Goal: Task Accomplishment & Management: Use online tool/utility

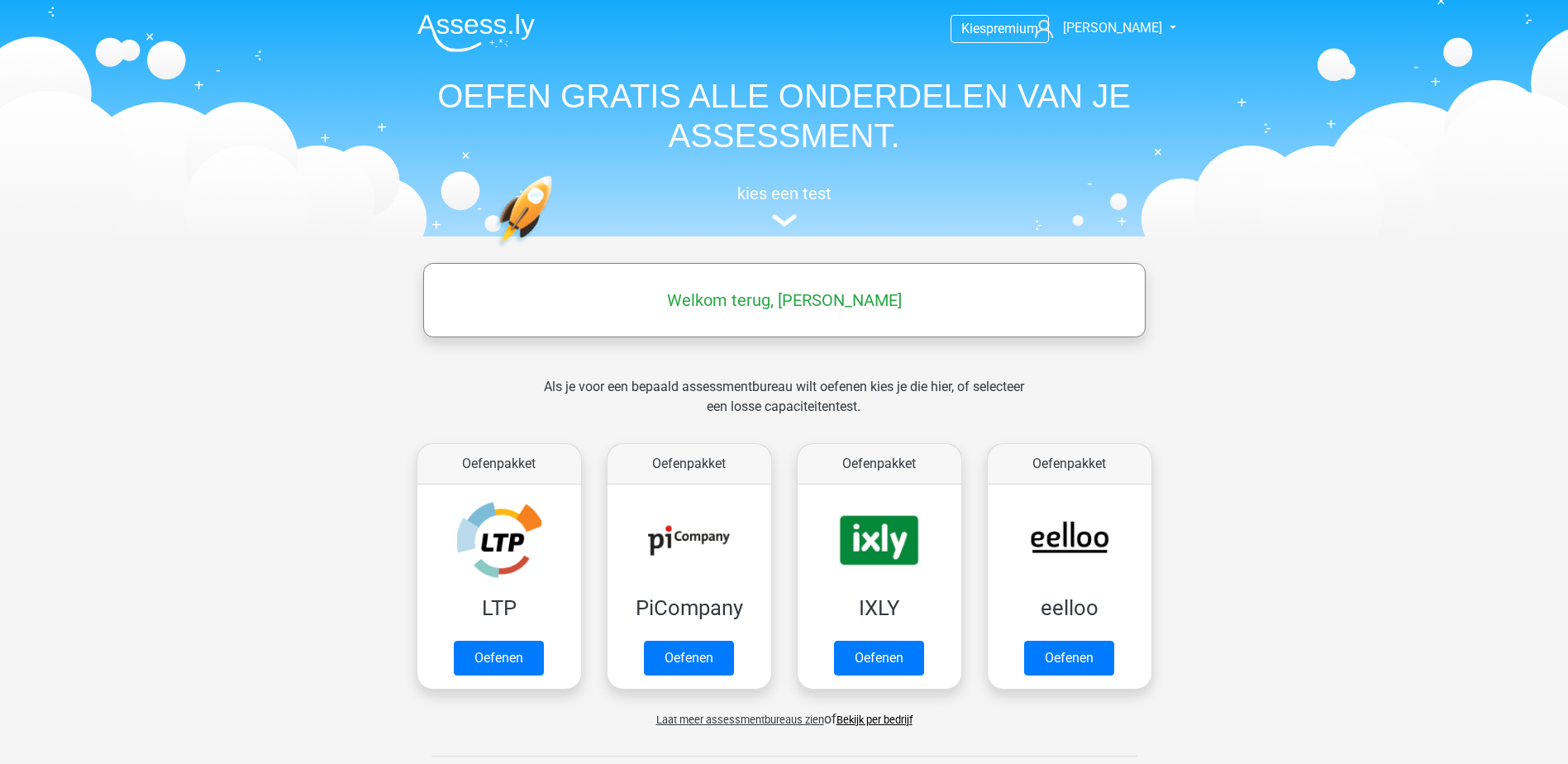
click at [722, 714] on span "Laat meer assessmentbureaus zien" at bounding box center [739, 720] width 168 height 13
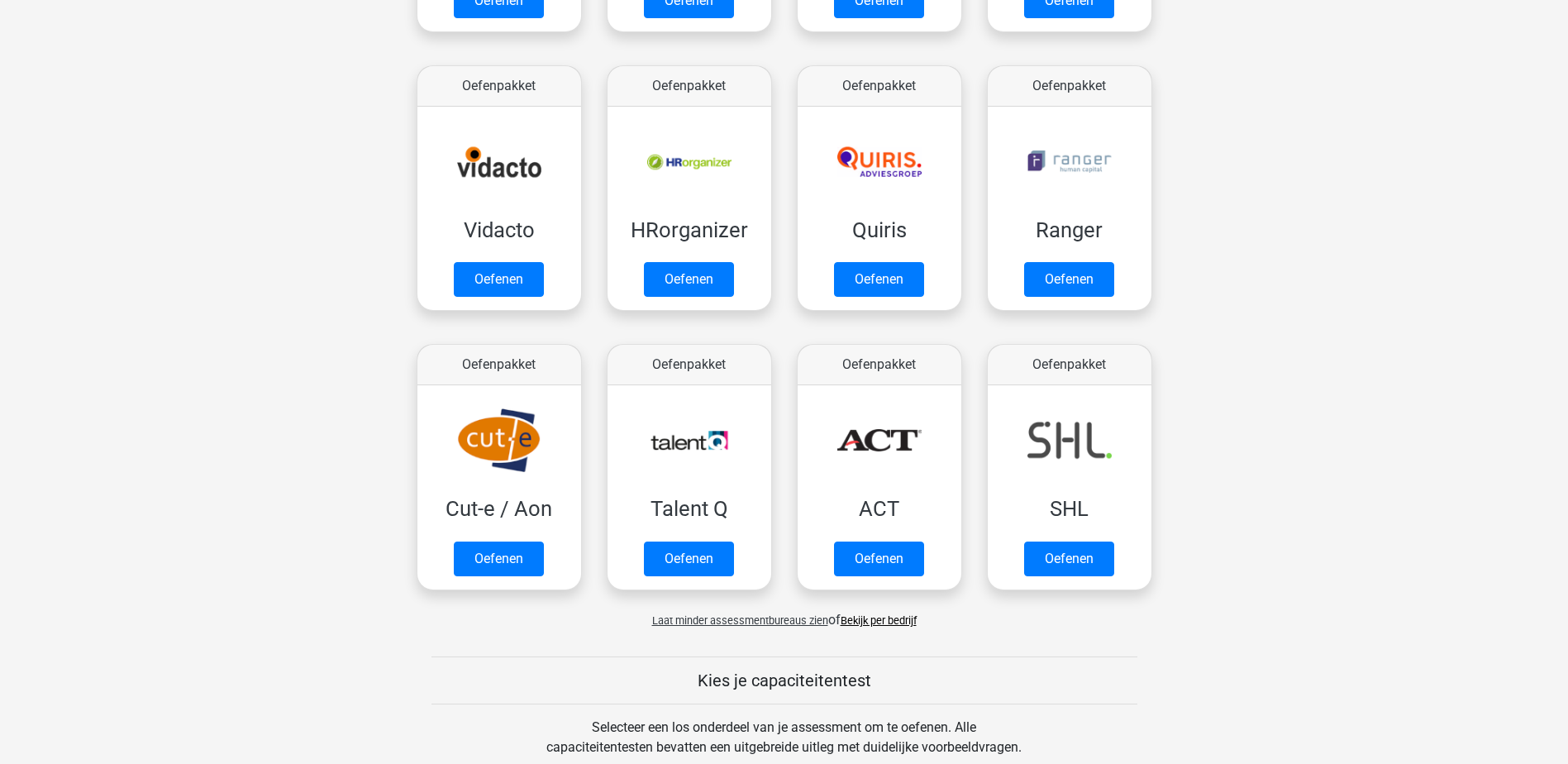
scroll to position [992, 0]
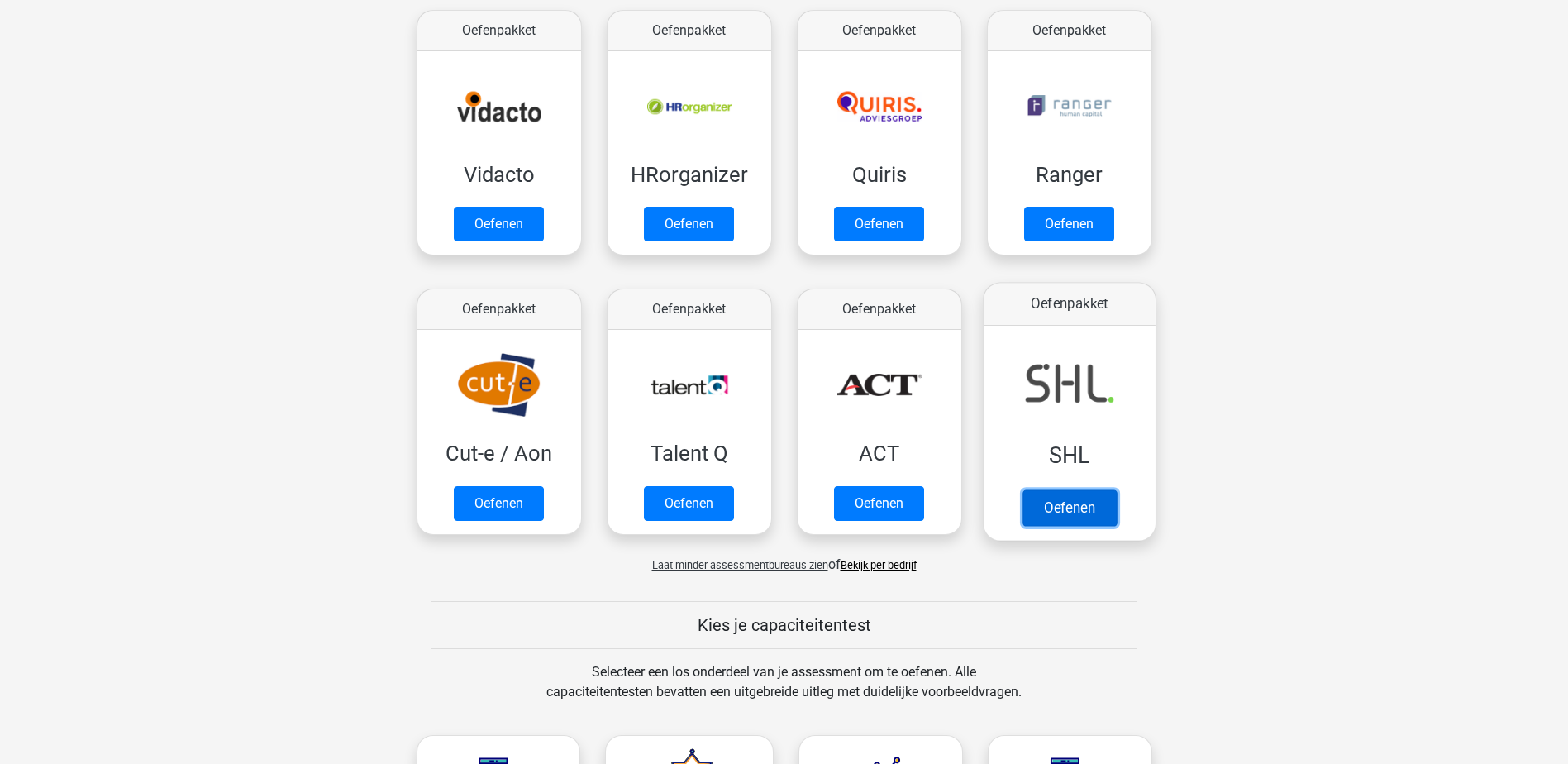
click at [1046, 510] on link "Oefenen" at bounding box center [1068, 508] width 94 height 37
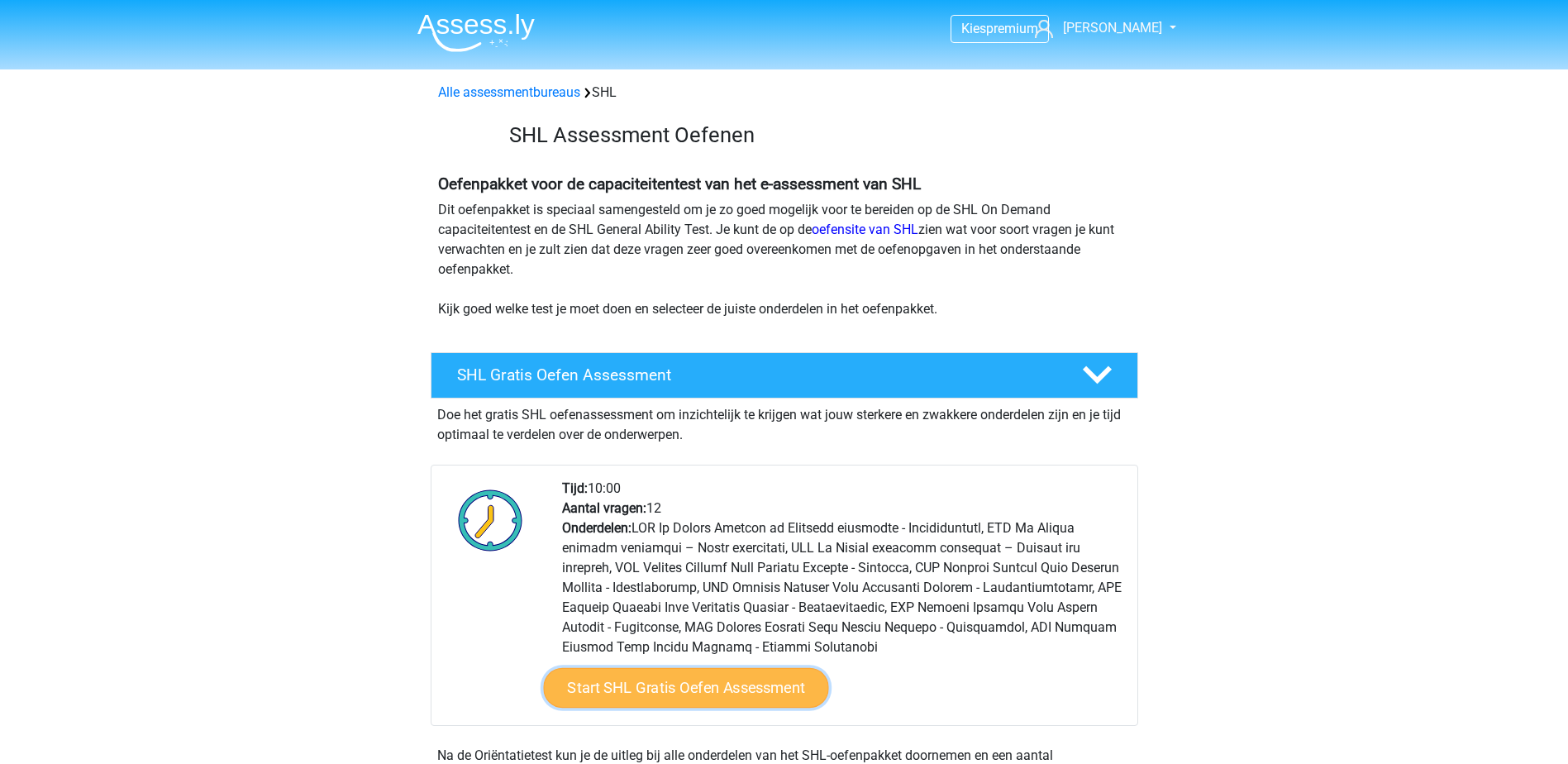
click at [729, 691] on link "Start SHL Gratis Oefen Assessment" at bounding box center [686, 688] width 285 height 40
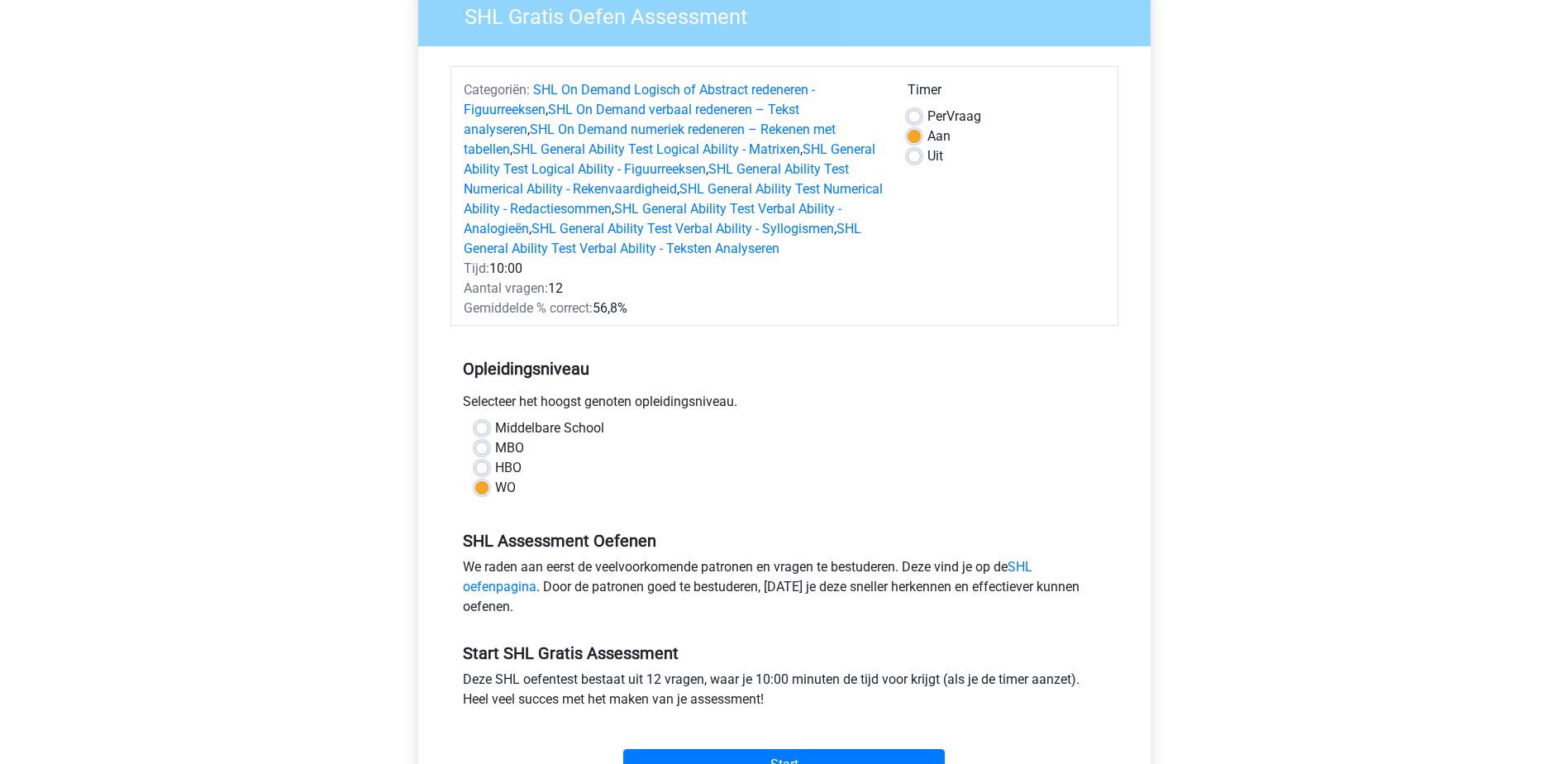
scroll to position [165, 0]
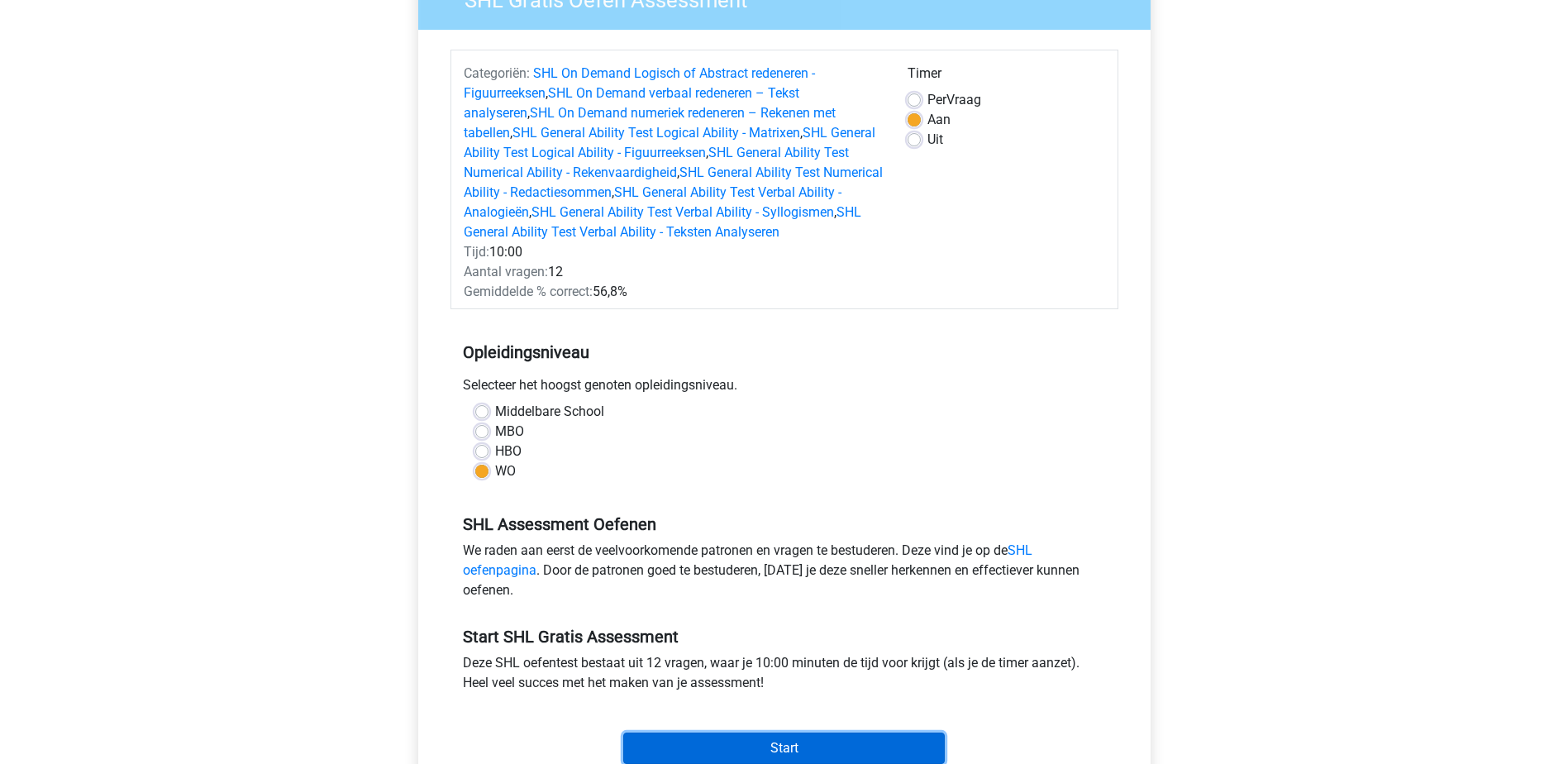
click at [747, 746] on input "Start" at bounding box center [784, 748] width 321 height 32
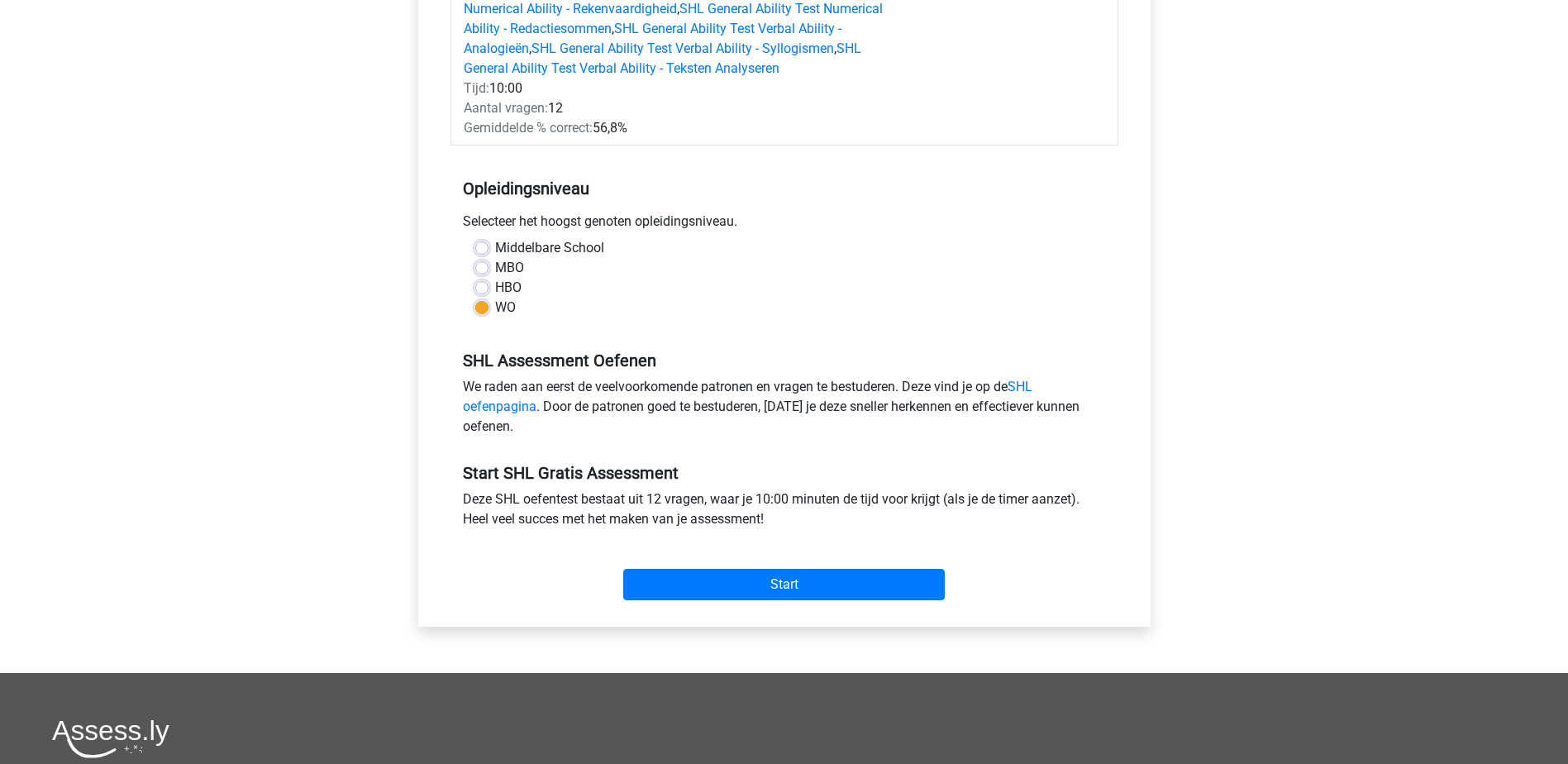
scroll to position [331, 0]
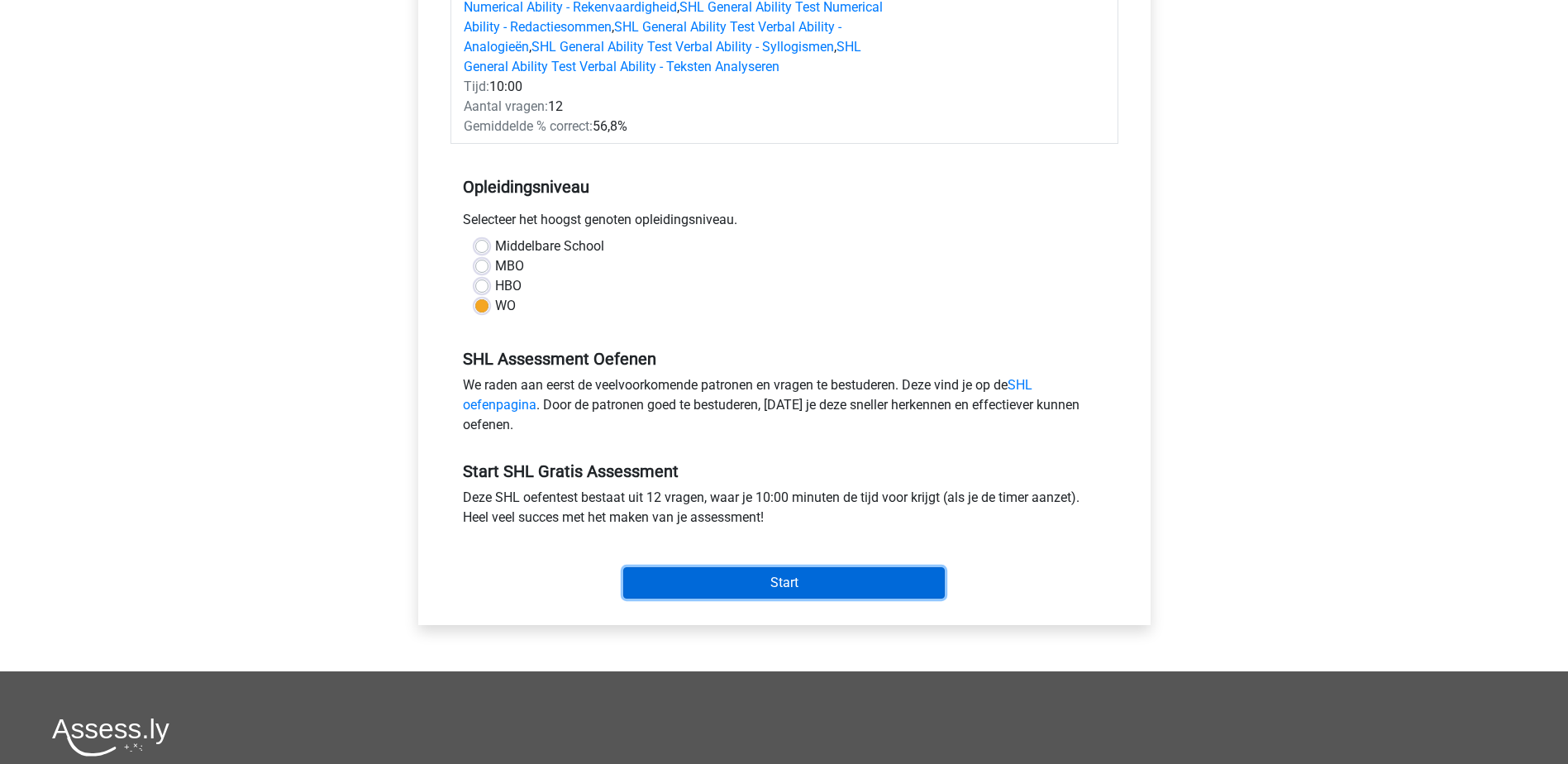
click at [762, 581] on input "Start" at bounding box center [784, 583] width 321 height 32
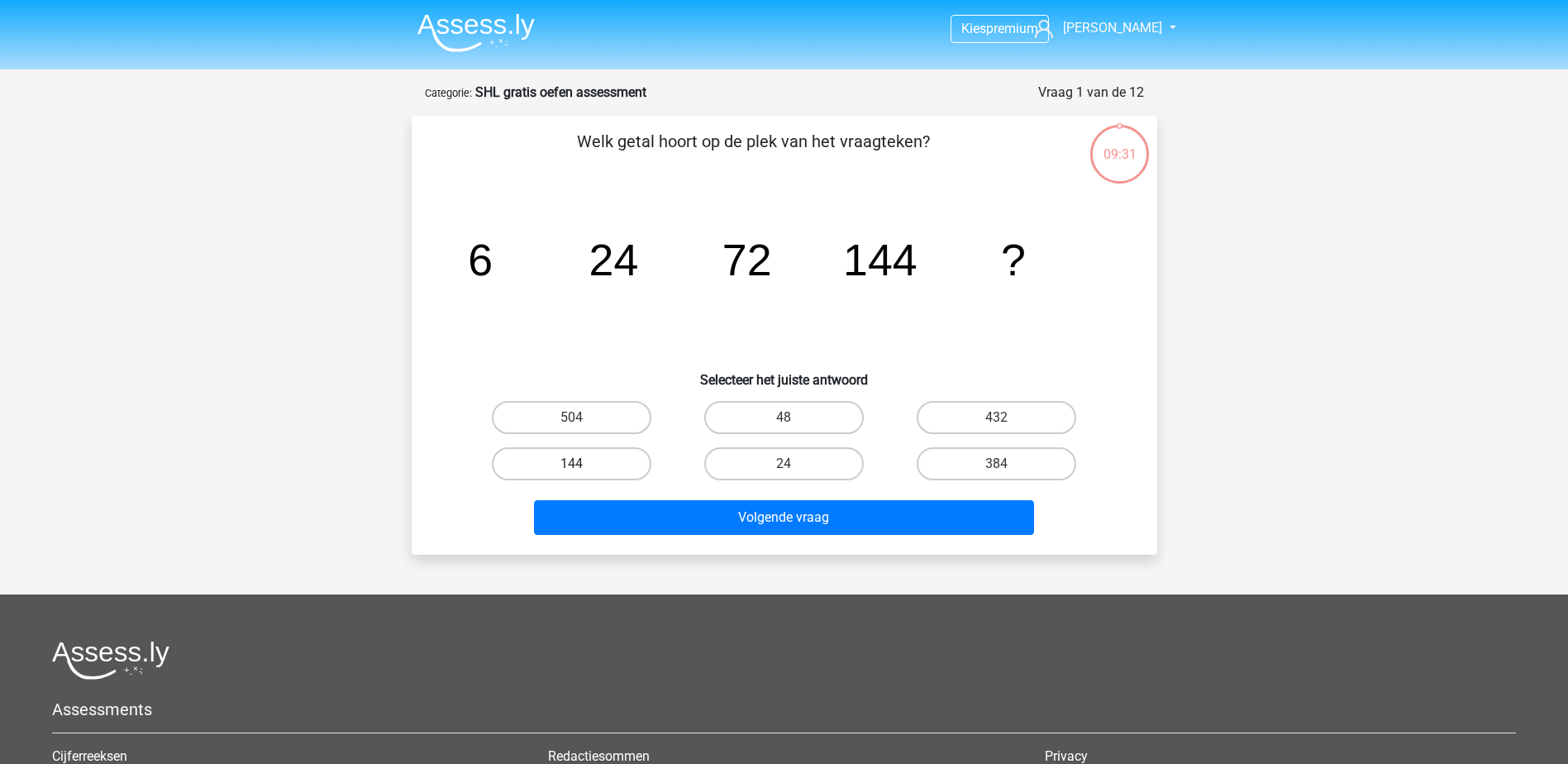
click at [593, 463] on label "144" at bounding box center [571, 464] width 159 height 33
click at [582, 464] on input "144" at bounding box center [576, 469] width 11 height 11
radio input "true"
click at [660, 493] on div "Volgende vraag" at bounding box center [784, 514] width 693 height 54
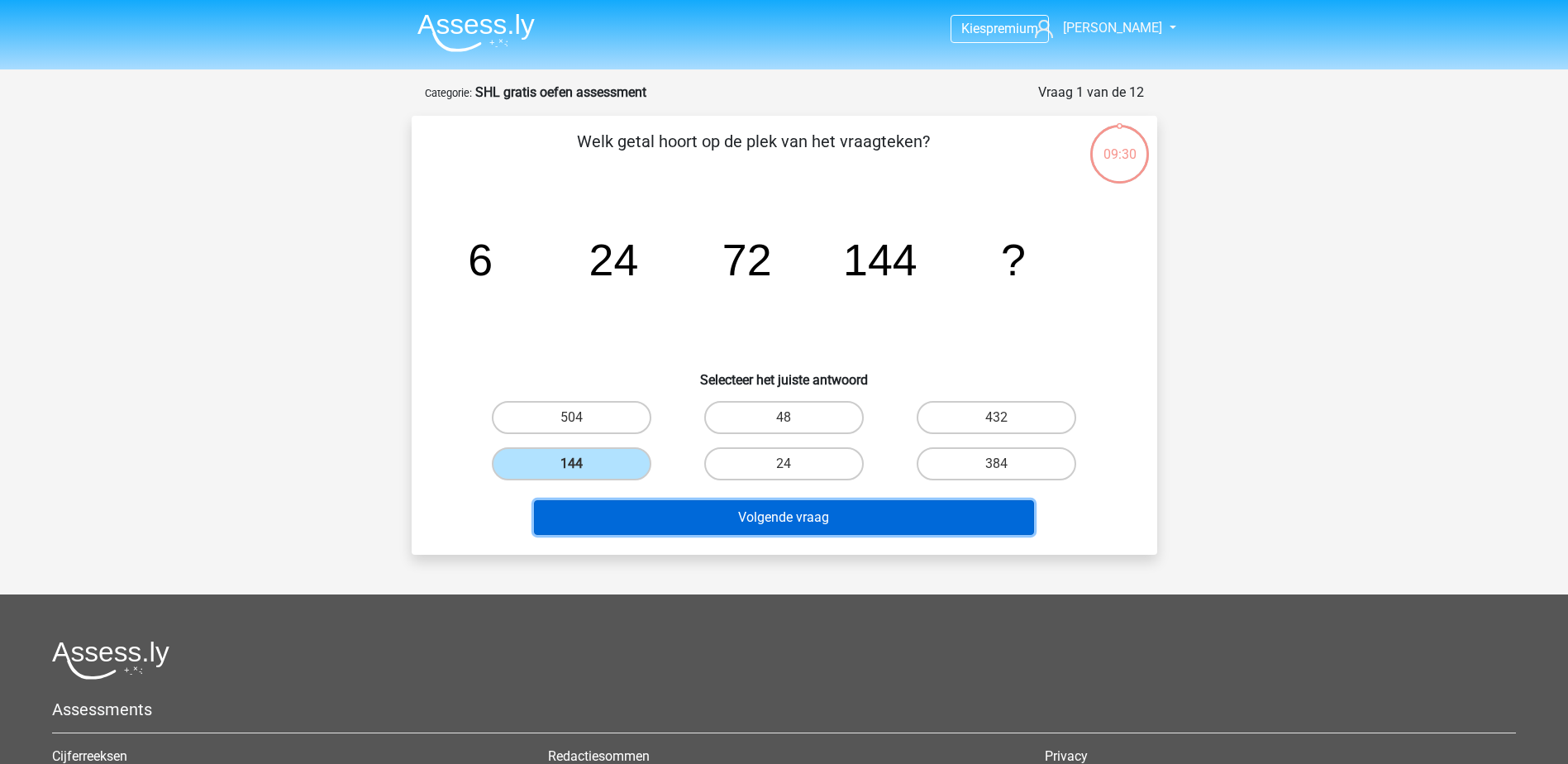
click at [668, 512] on button "Volgende vraag" at bounding box center [784, 518] width 500 height 35
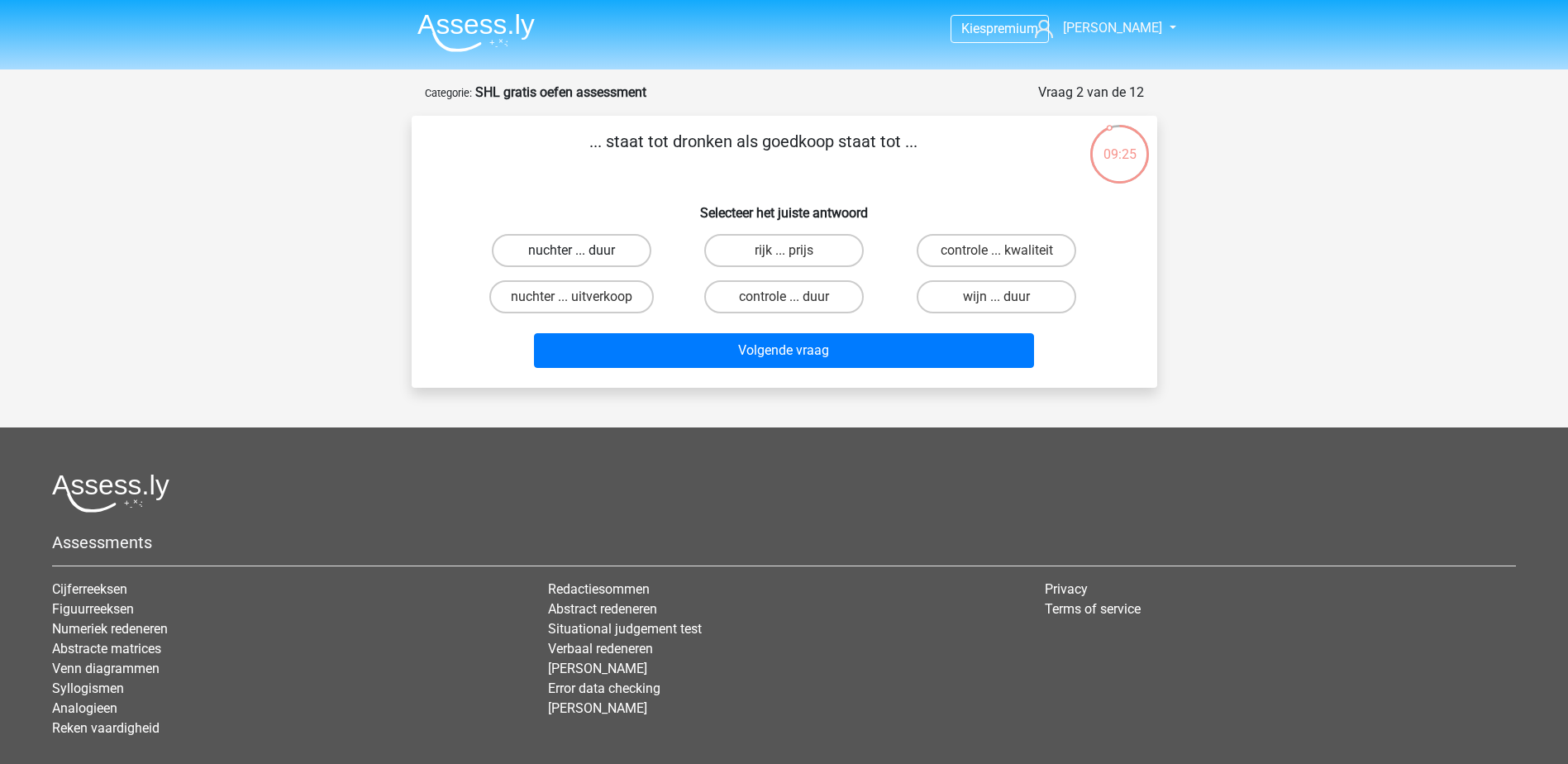
click at [584, 251] on label "nuchter ... duur" at bounding box center [571, 250] width 159 height 33
click at [582, 251] on input "nuchter ... duur" at bounding box center [576, 256] width 11 height 11
radio input "true"
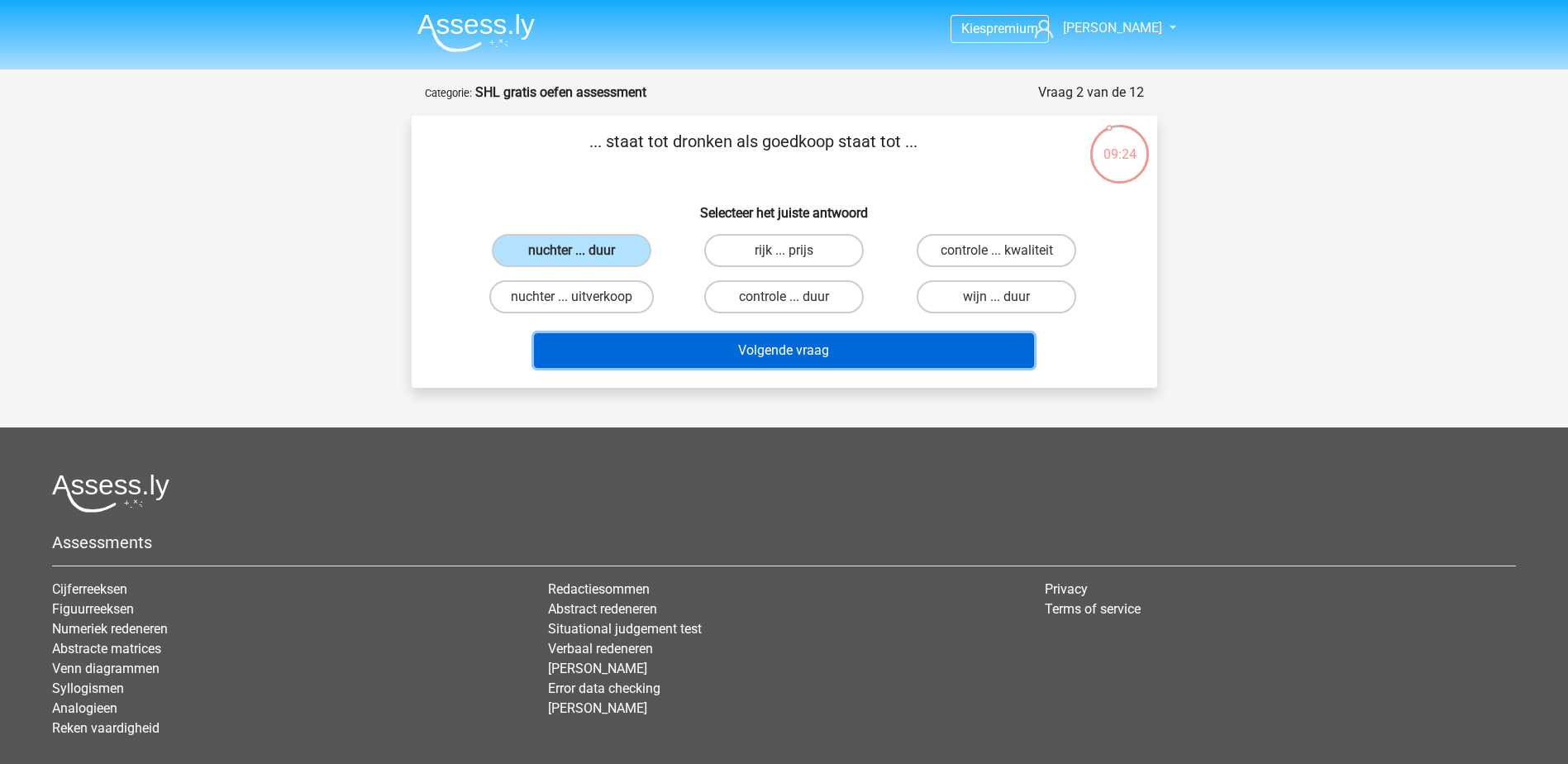
click at [681, 354] on button "Volgende vraag" at bounding box center [784, 351] width 500 height 35
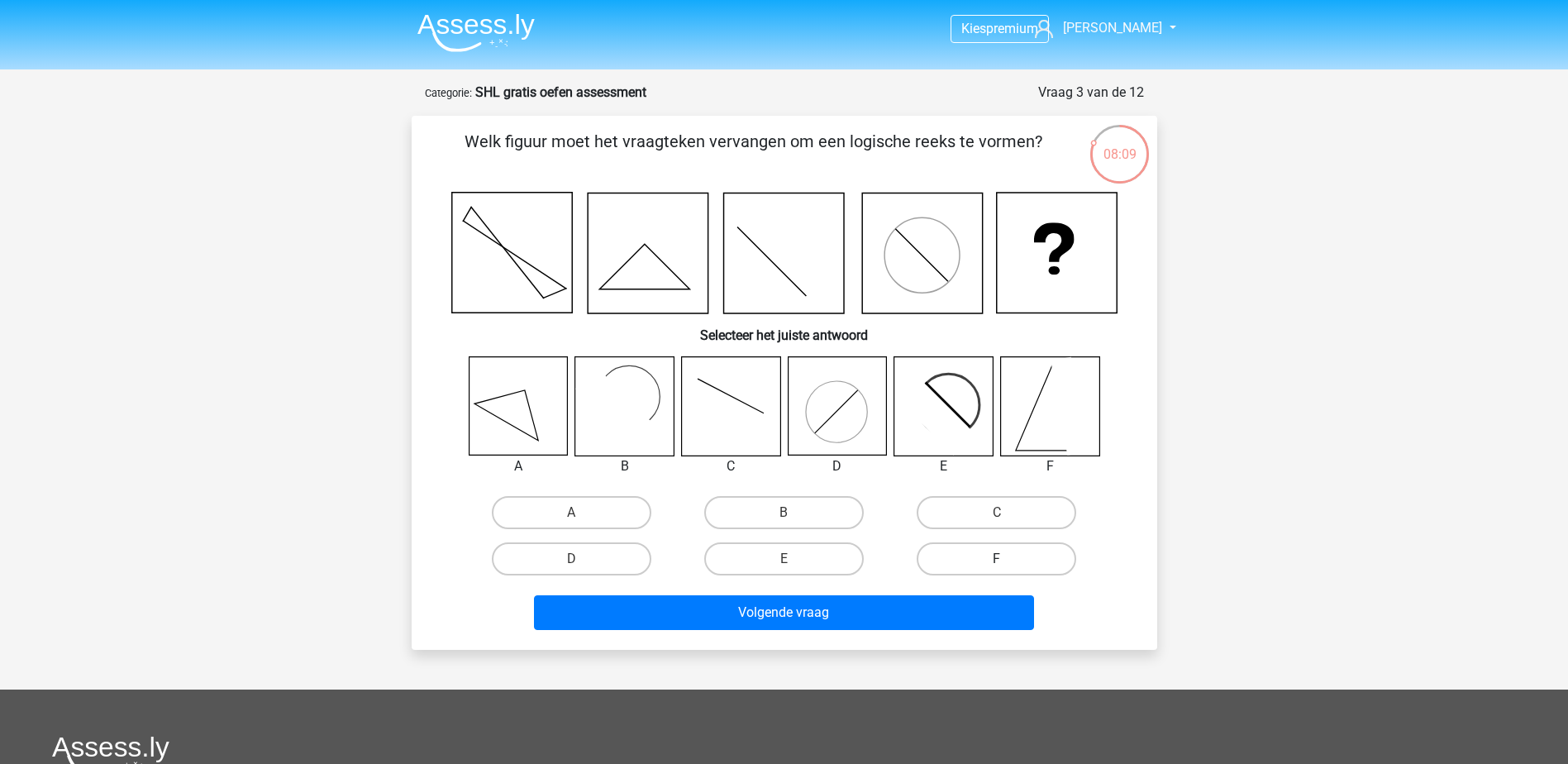
click at [1011, 549] on label "F" at bounding box center [996, 559] width 159 height 33
click at [1007, 559] on input "F" at bounding box center [1001, 564] width 11 height 11
radio input "true"
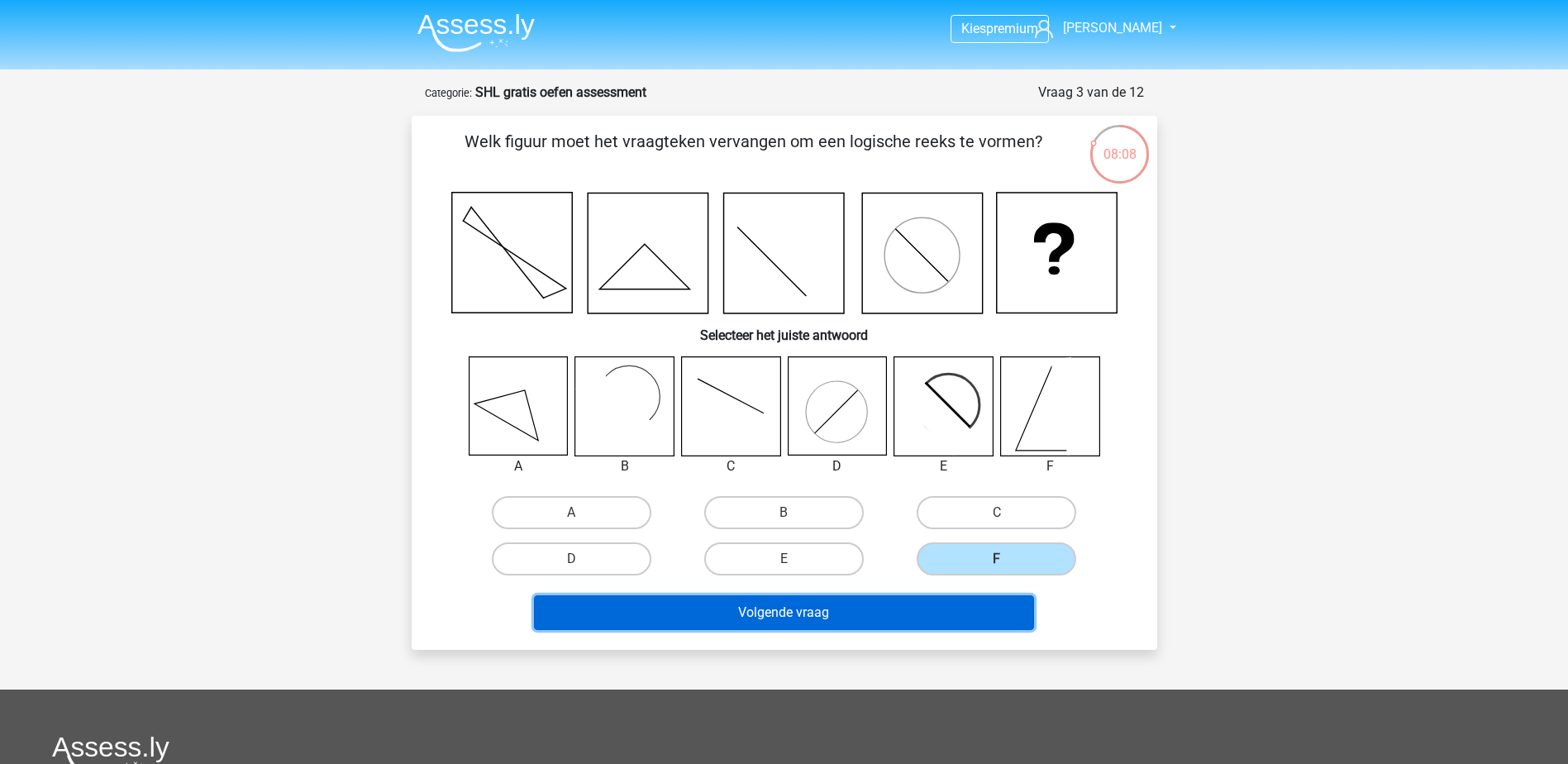
click at [887, 622] on button "Volgende vraag" at bounding box center [784, 613] width 500 height 35
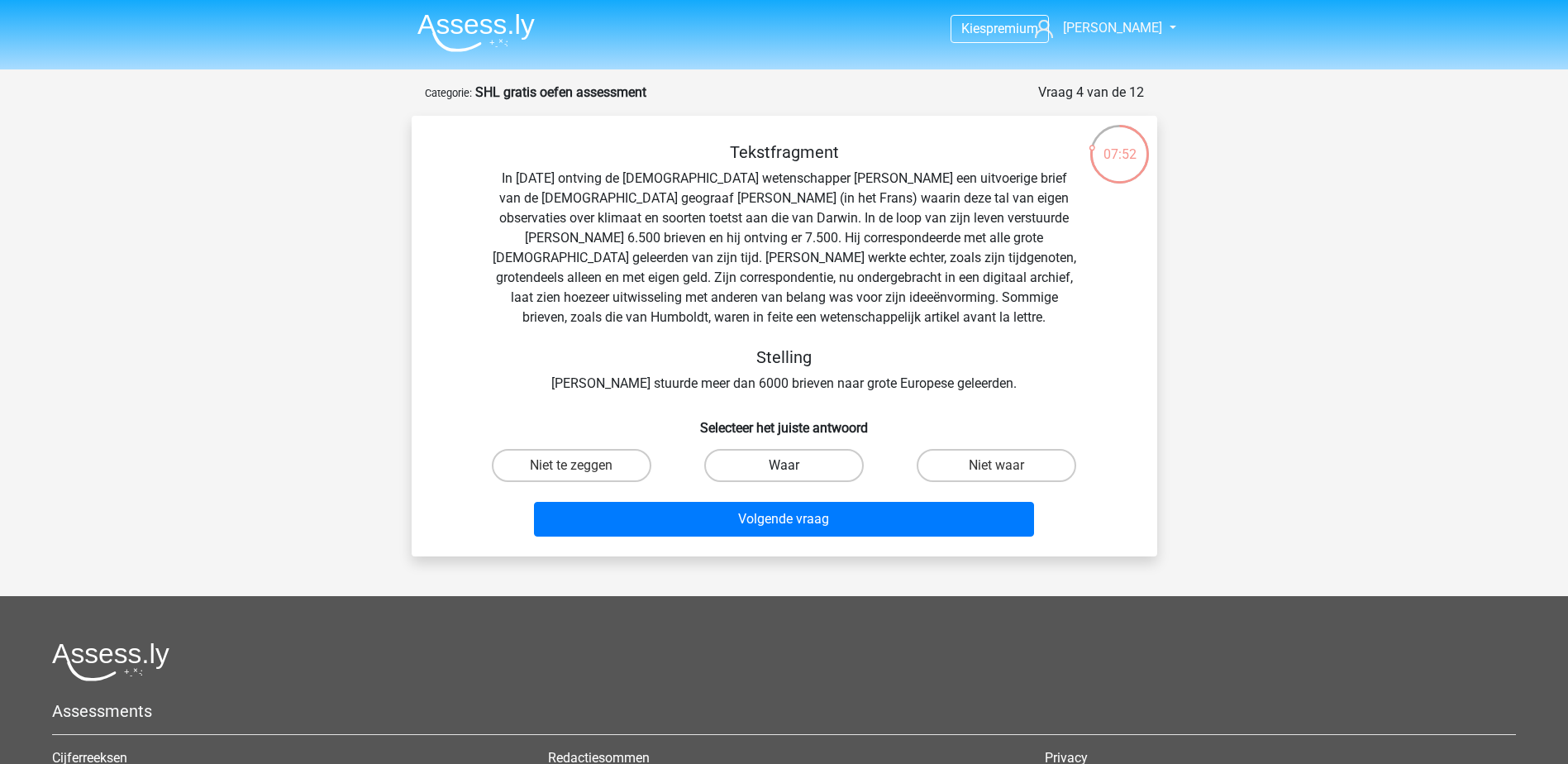
click at [783, 463] on label "Waar" at bounding box center [784, 466] width 159 height 33
click at [784, 466] on input "Waar" at bounding box center [789, 471] width 11 height 11
radio input "true"
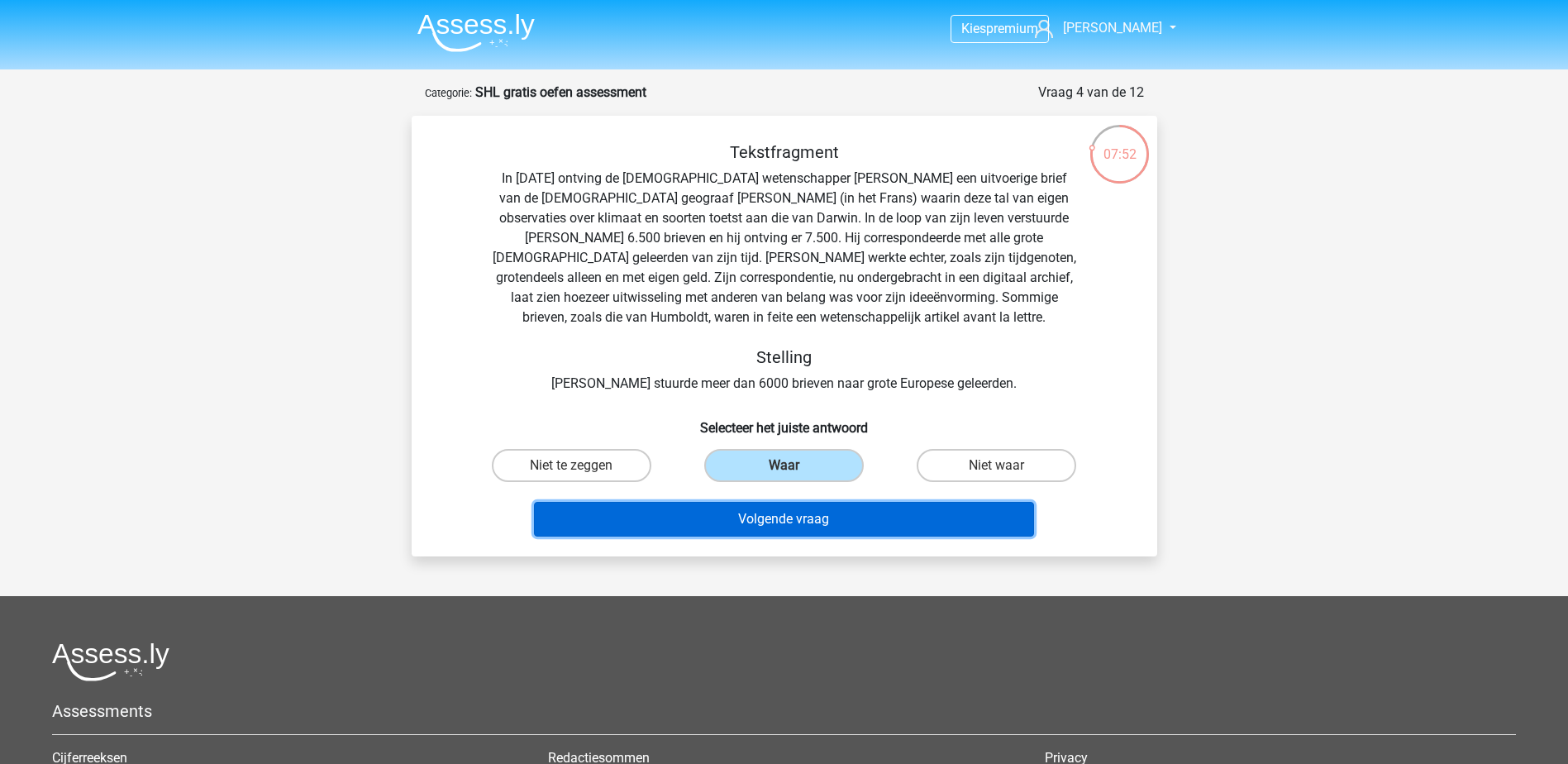
click at [779, 523] on button "Volgende vraag" at bounding box center [784, 519] width 500 height 35
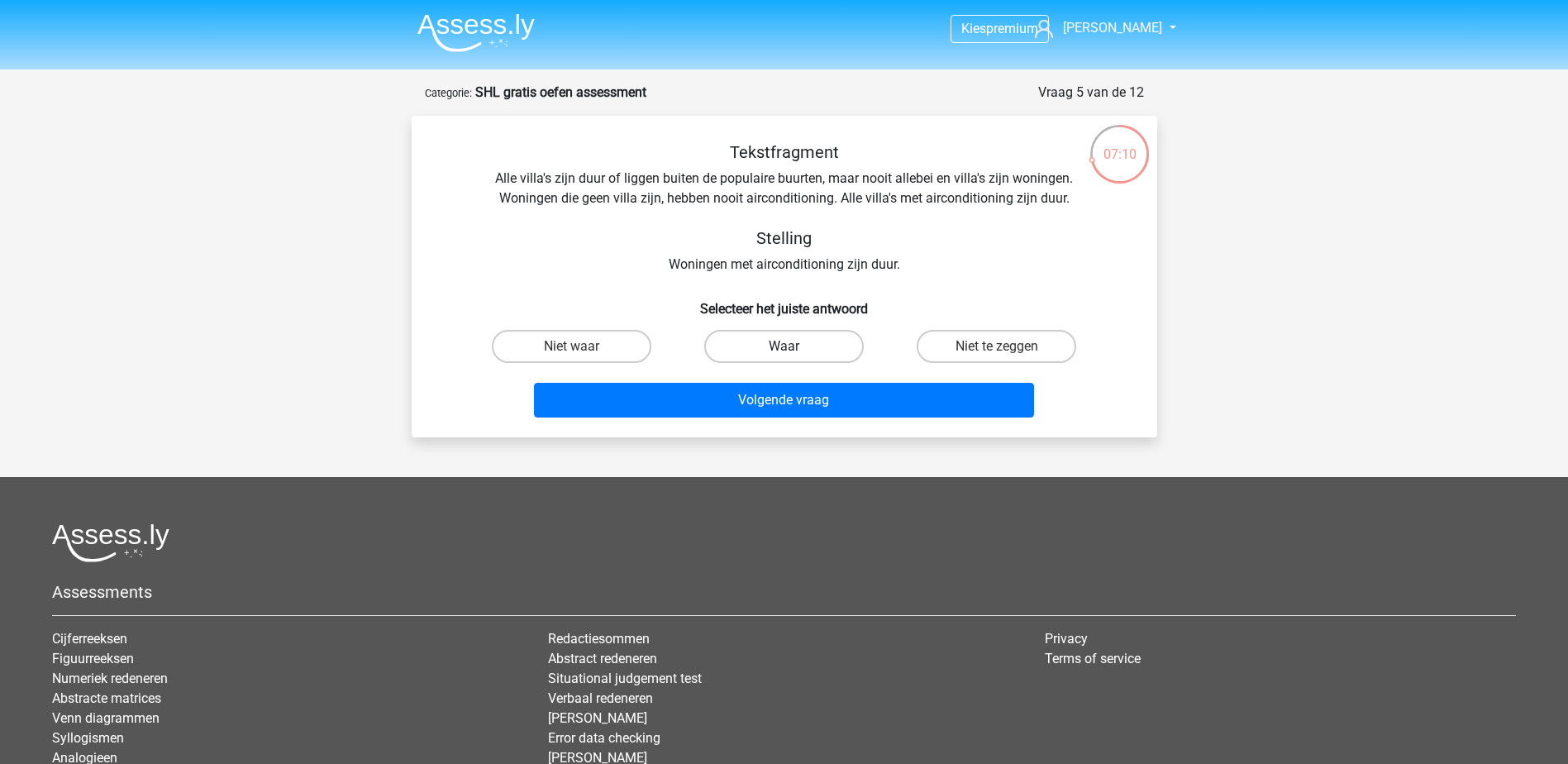
click at [783, 347] on label "Waar" at bounding box center [784, 347] width 159 height 33
click at [784, 347] on input "Waar" at bounding box center [789, 352] width 11 height 11
radio input "true"
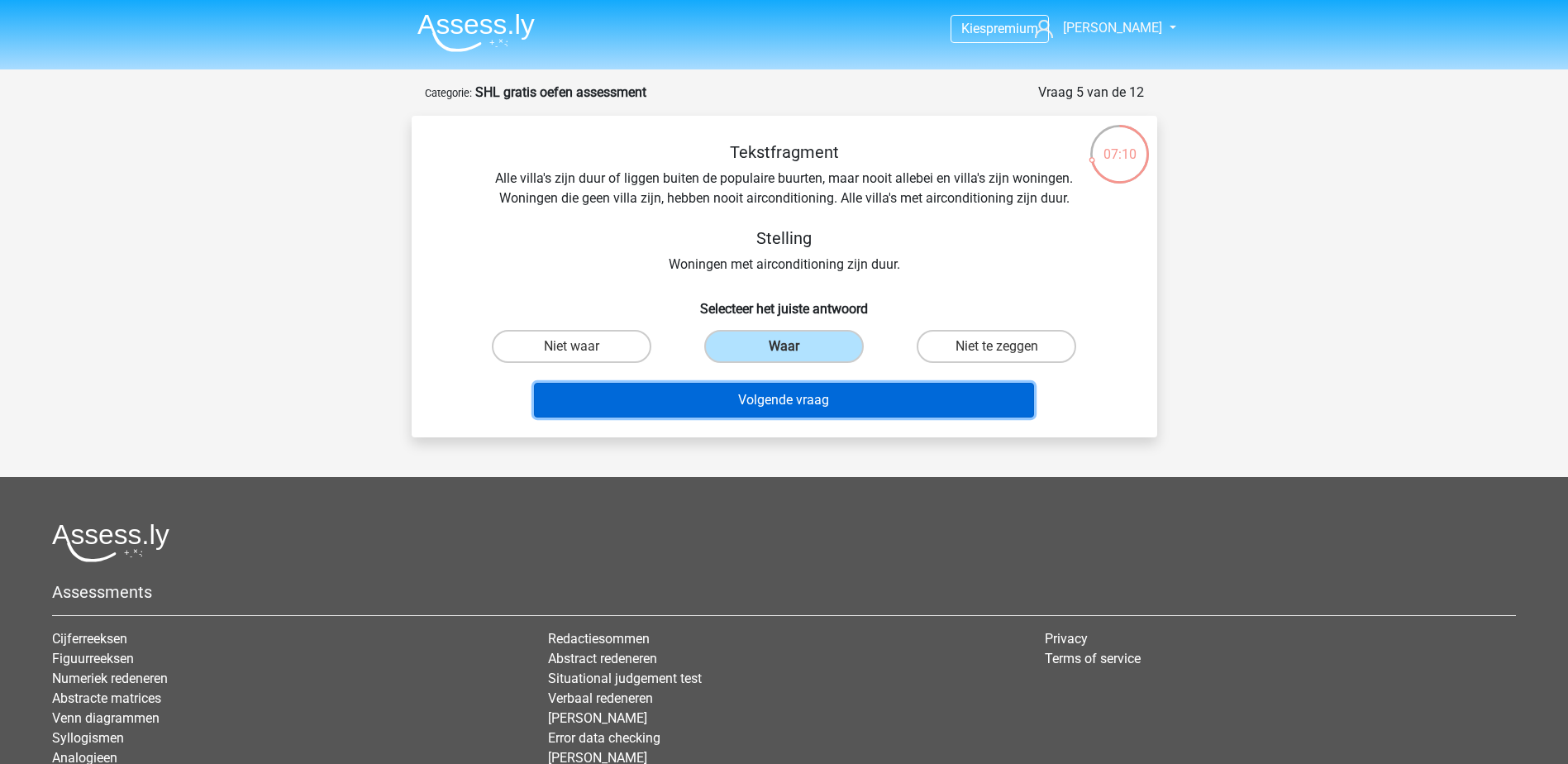
click at [778, 398] on button "Volgende vraag" at bounding box center [784, 401] width 500 height 35
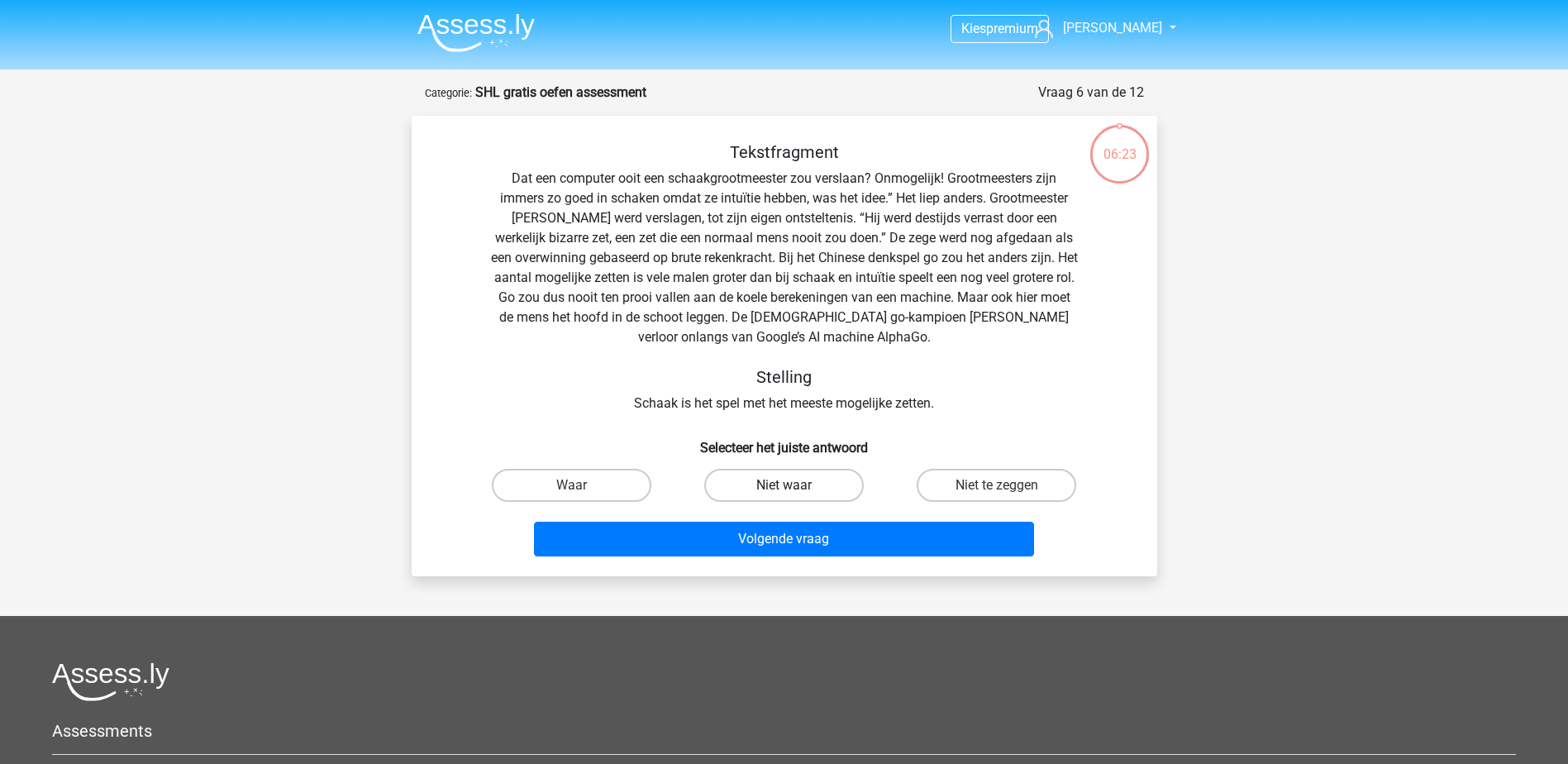
click at [790, 483] on label "Niet waar" at bounding box center [784, 486] width 159 height 33
click at [790, 485] on input "Niet waar" at bounding box center [789, 490] width 11 height 11
radio input "true"
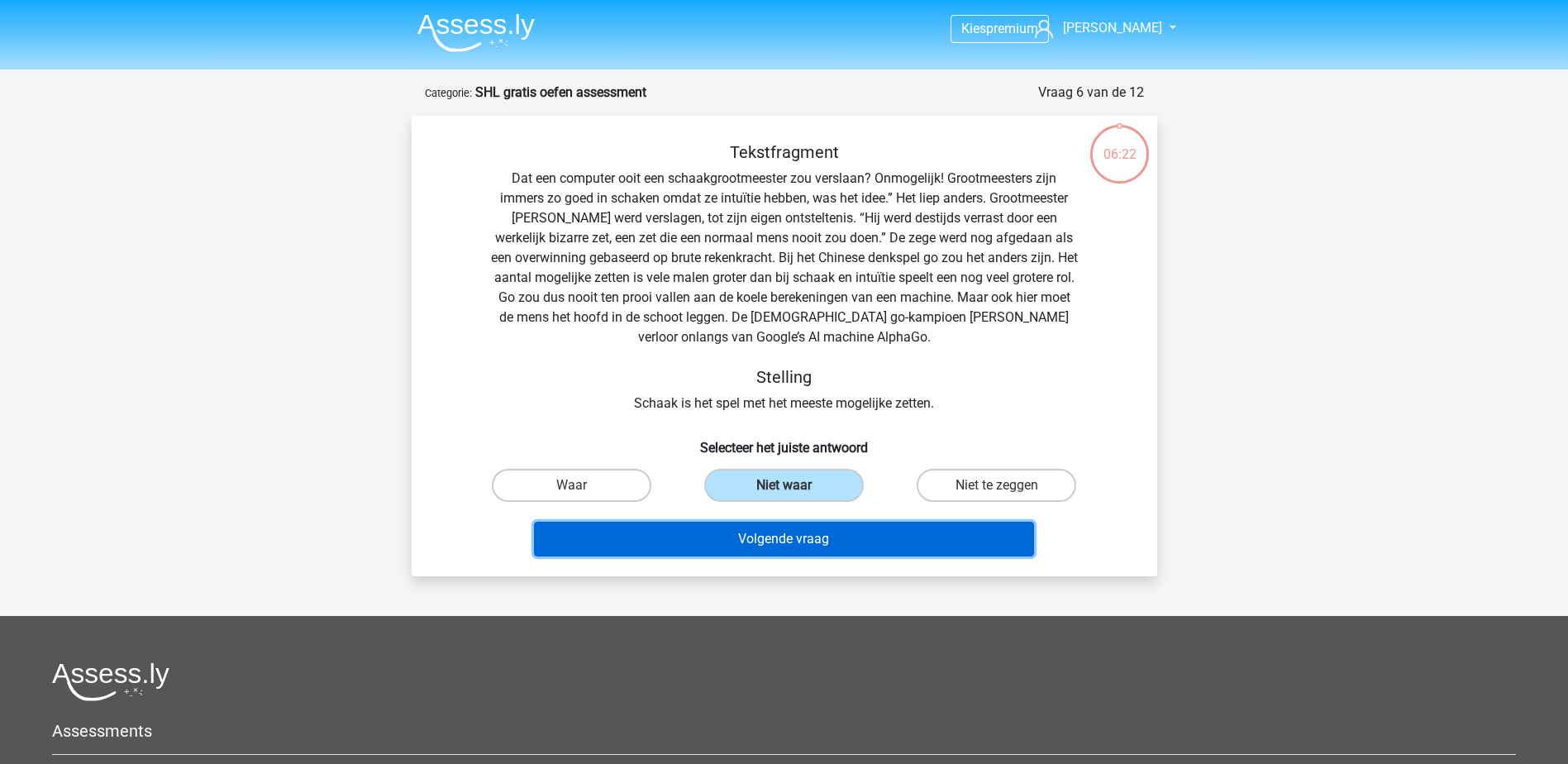
click at [773, 534] on button "Volgende vraag" at bounding box center [784, 539] width 500 height 35
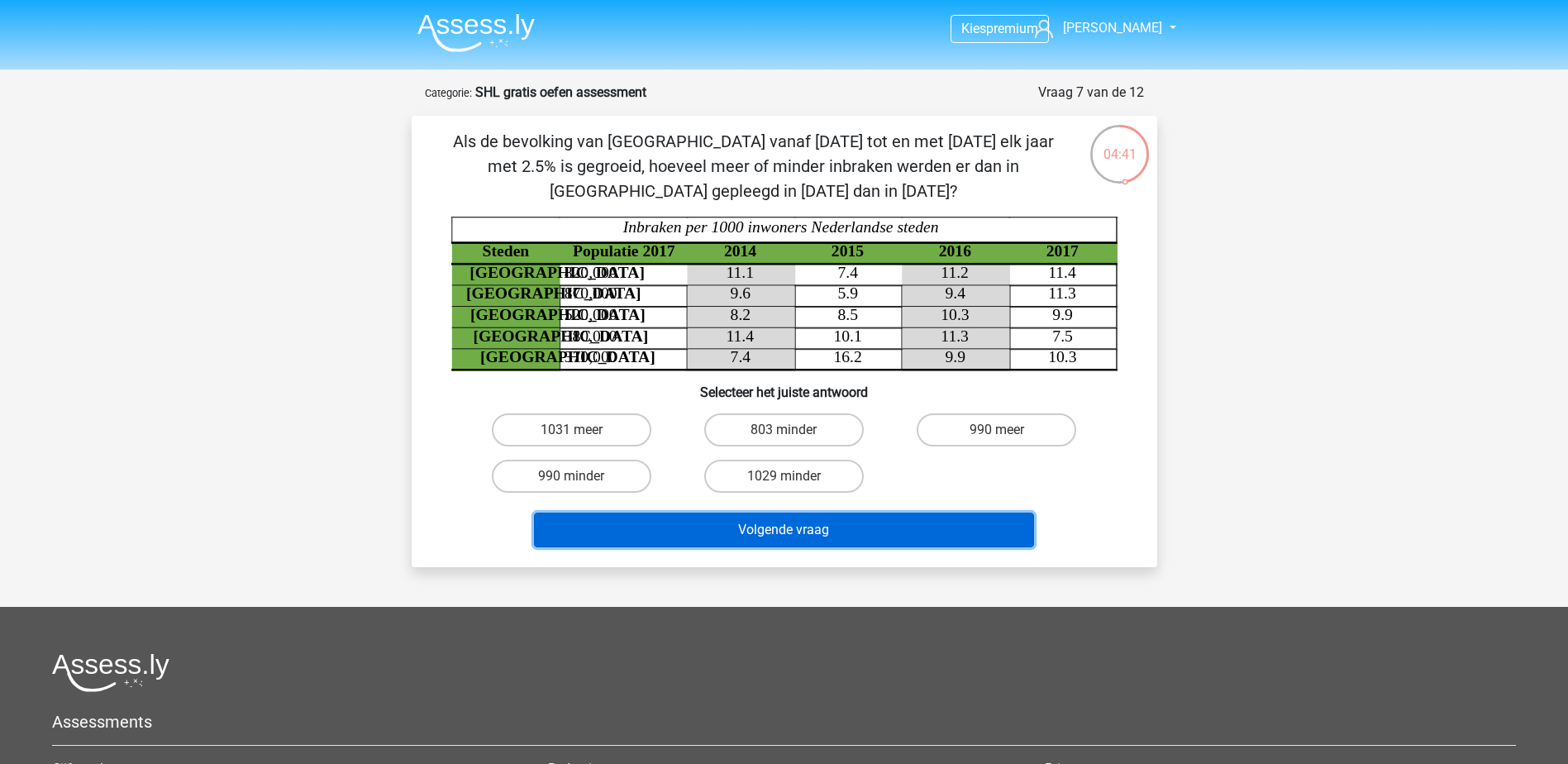
click at [784, 531] on button "Volgende vraag" at bounding box center [784, 530] width 500 height 35
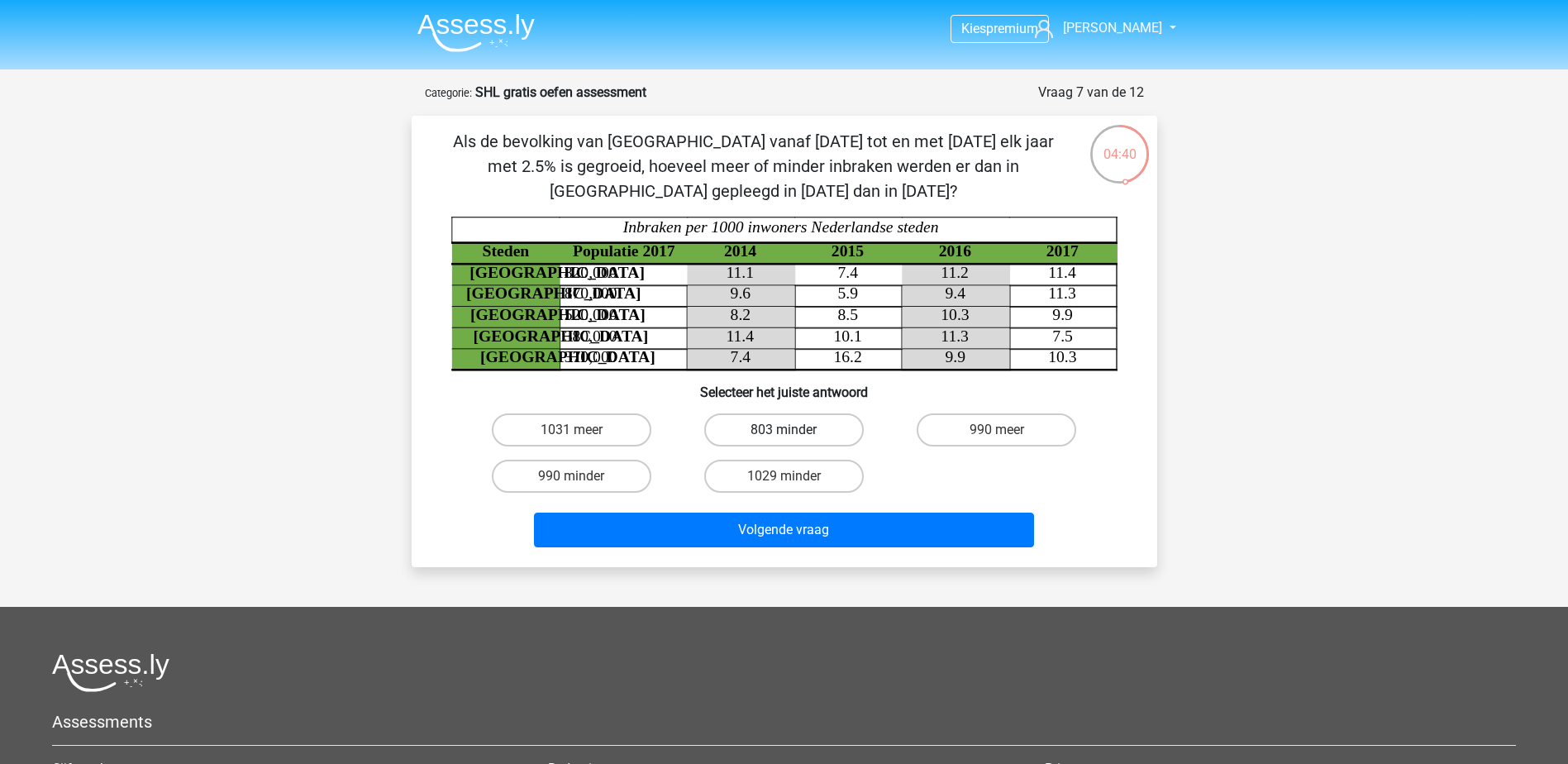
click at [759, 427] on label "803 minder" at bounding box center [784, 430] width 159 height 33
click at [784, 430] on input "803 minder" at bounding box center [789, 435] width 11 height 11
radio input "true"
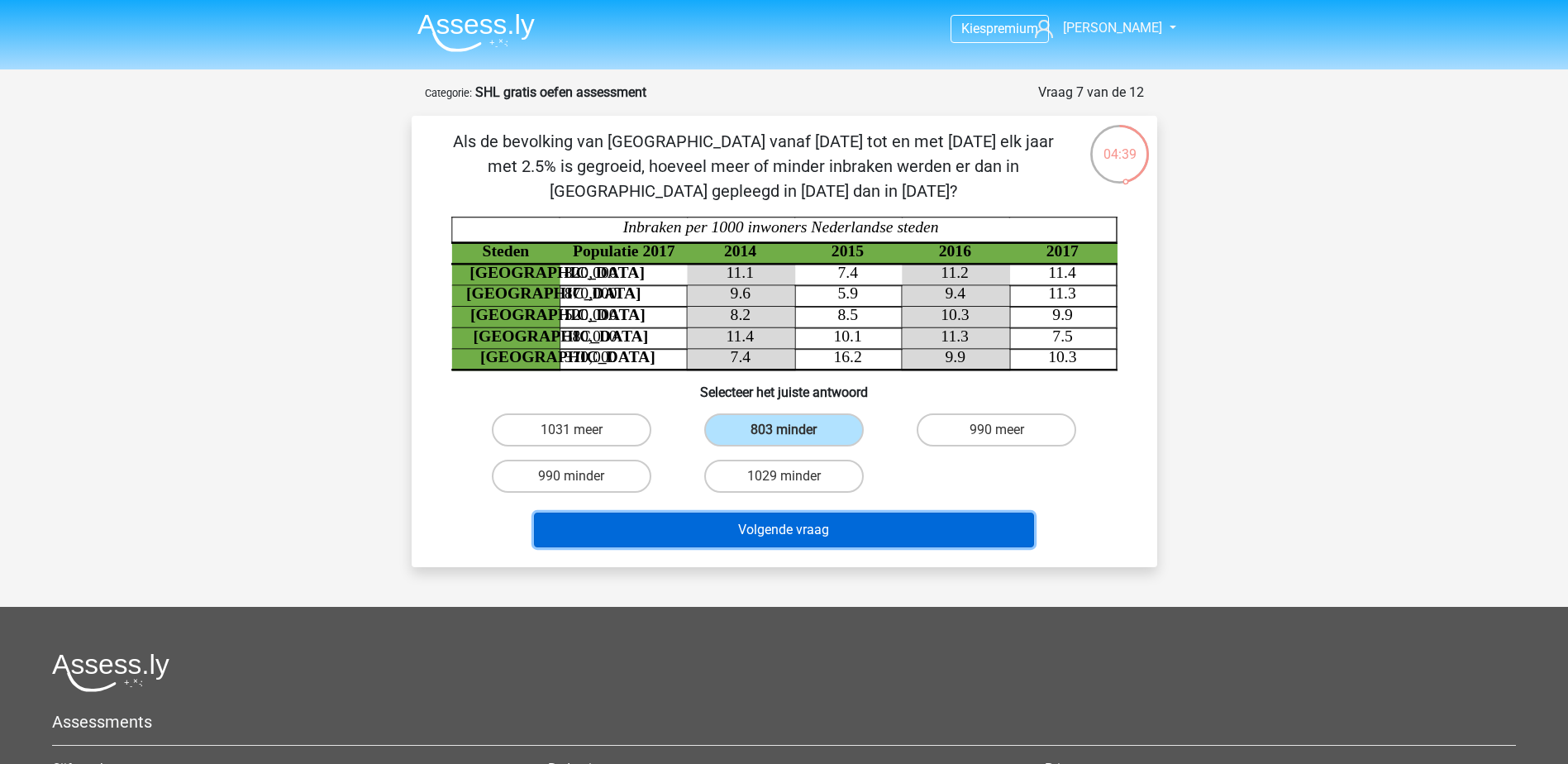
click at [765, 523] on button "Volgende vraag" at bounding box center [784, 530] width 500 height 35
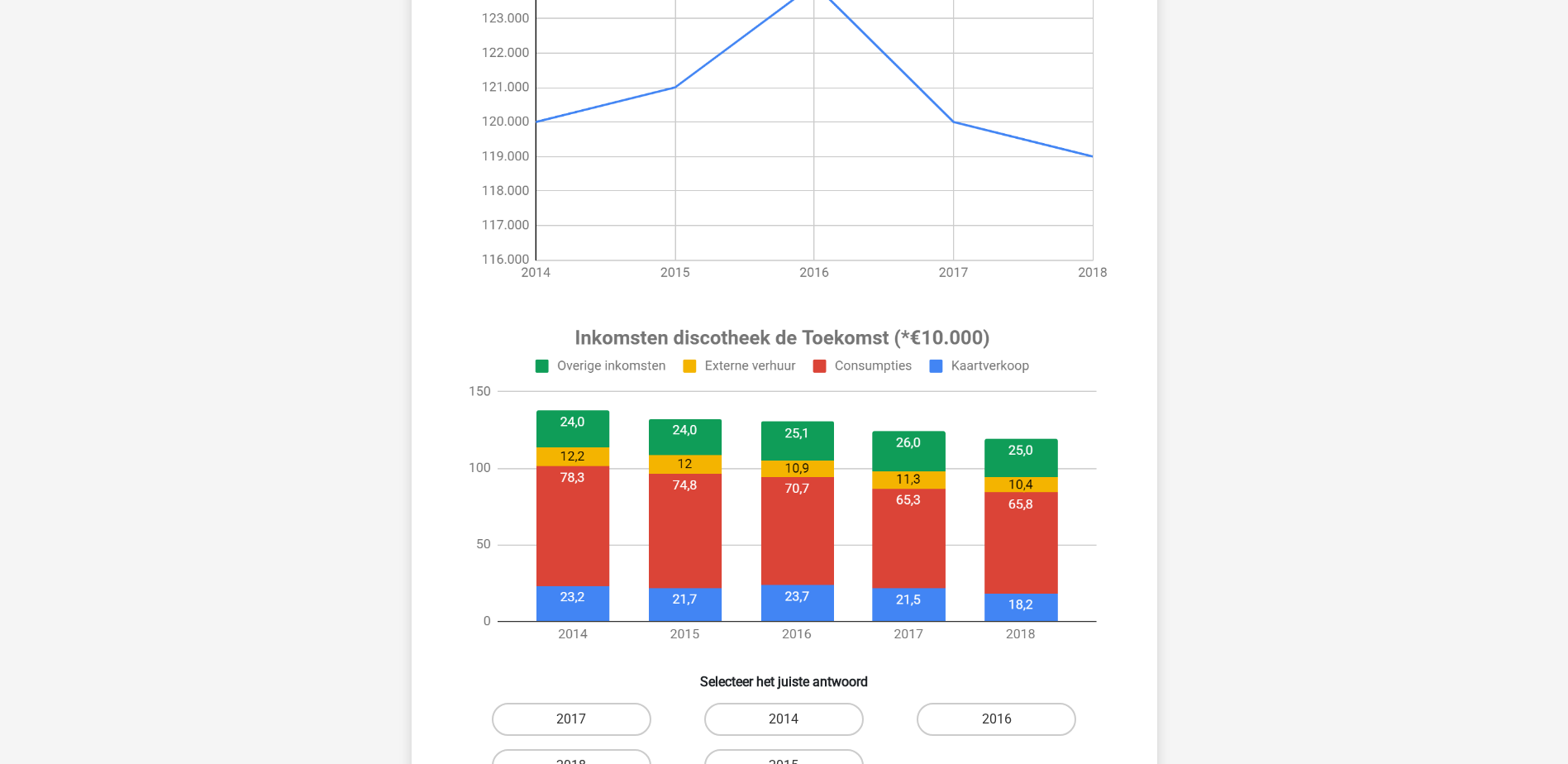
scroll to position [331, 0]
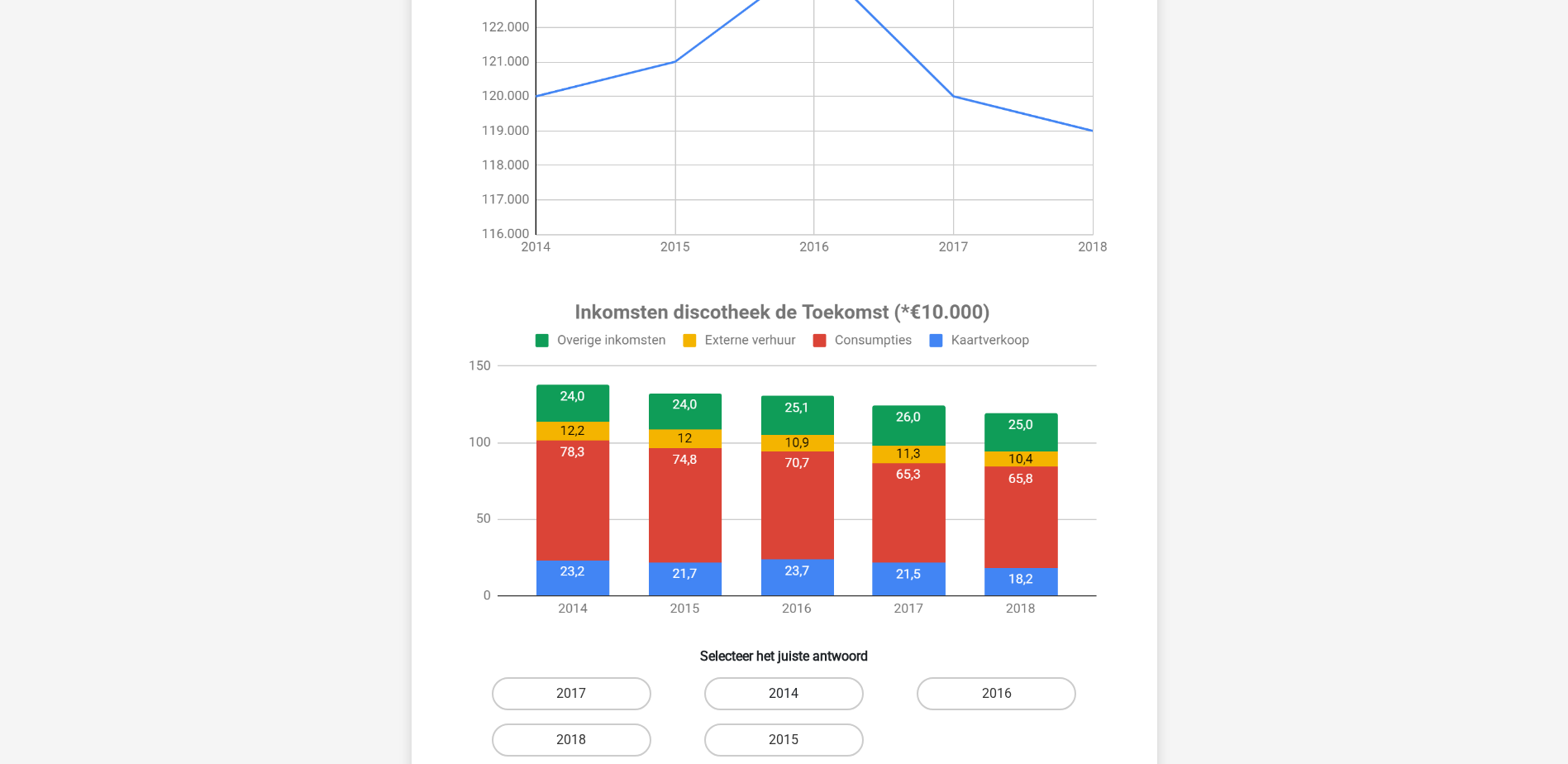
click at [814, 696] on label "2014" at bounding box center [784, 694] width 159 height 33
click at [794, 696] on input "2014" at bounding box center [789, 699] width 11 height 11
radio input "true"
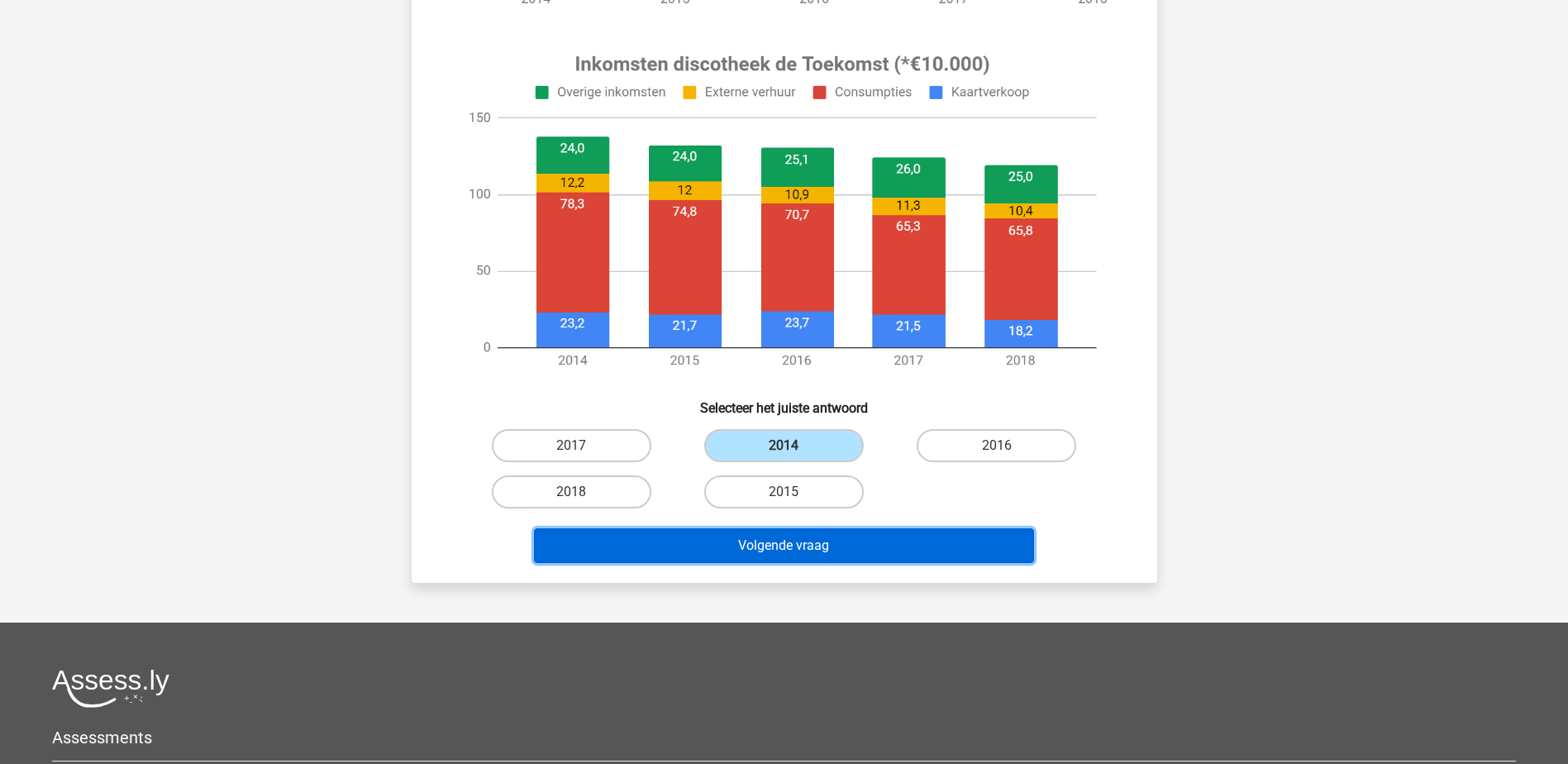
click at [751, 539] on button "Volgende vraag" at bounding box center [784, 546] width 500 height 35
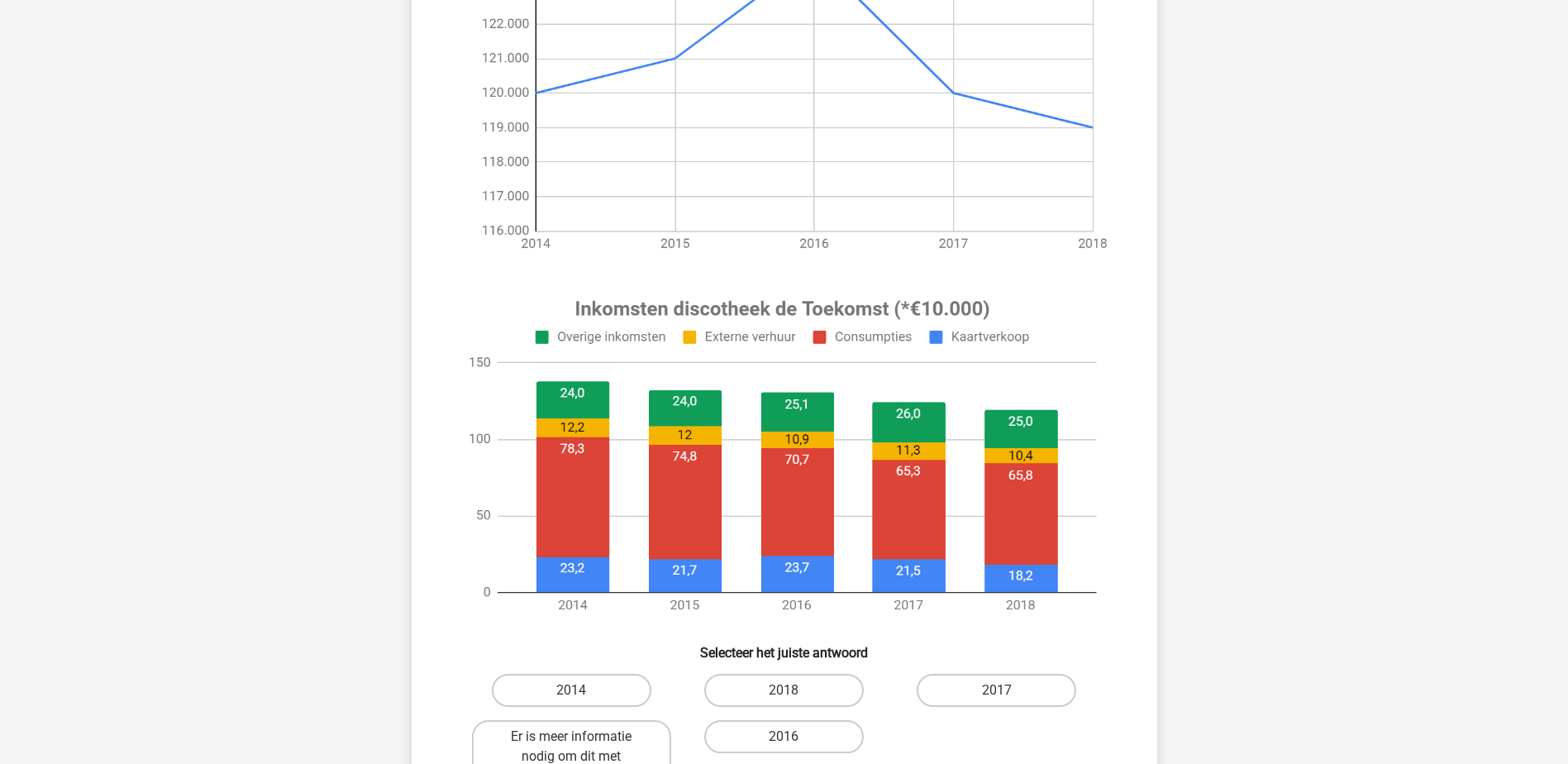
scroll to position [413, 0]
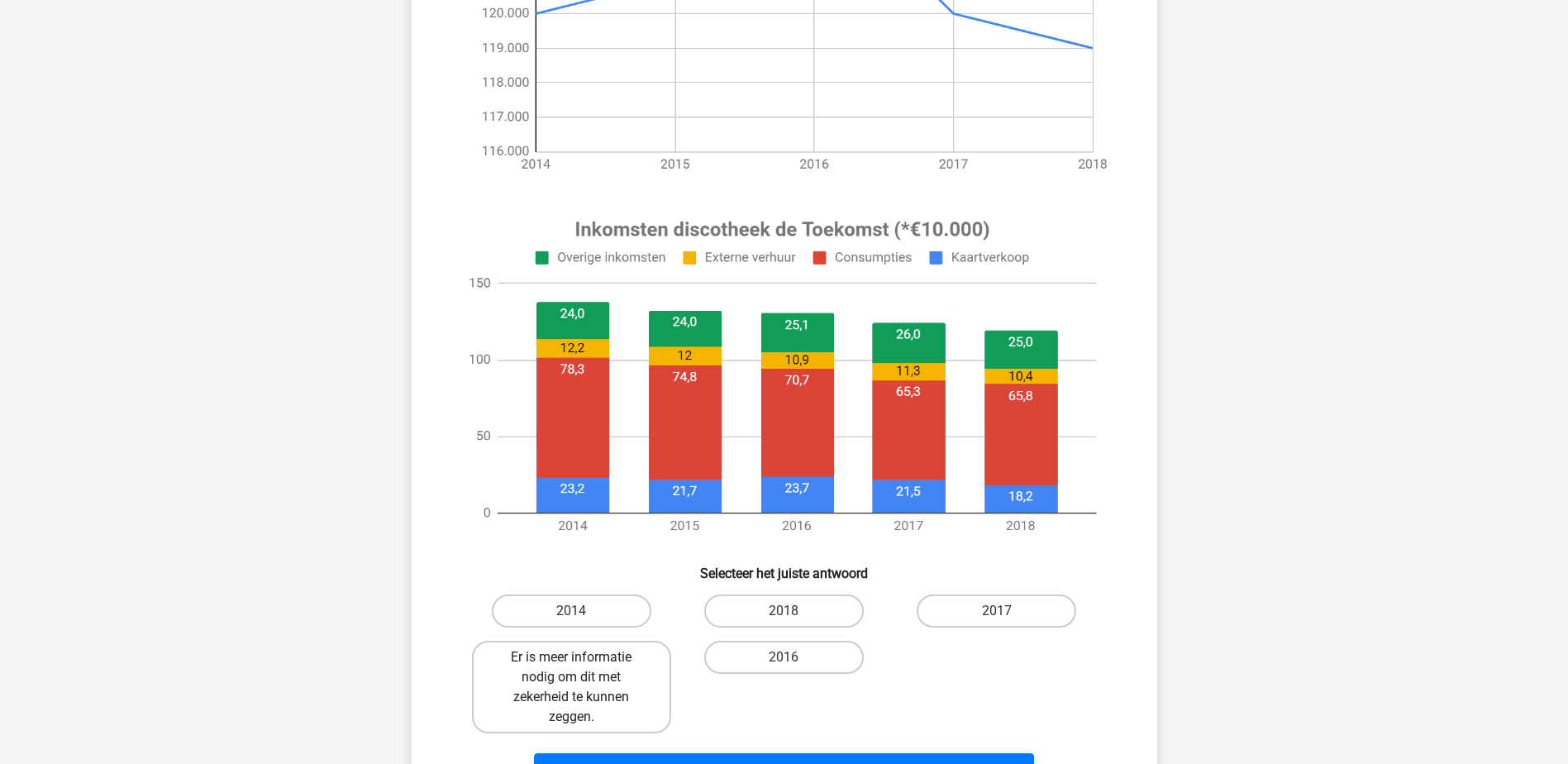
click at [583, 683] on label "Er is meer informatie nodig om dit met zekerheid te kunnen zeggen." at bounding box center [572, 687] width 199 height 93
click at [582, 668] on input "Er is meer informatie nodig om dit met zekerheid te kunnen zeggen." at bounding box center [576, 662] width 11 height 11
radio input "true"
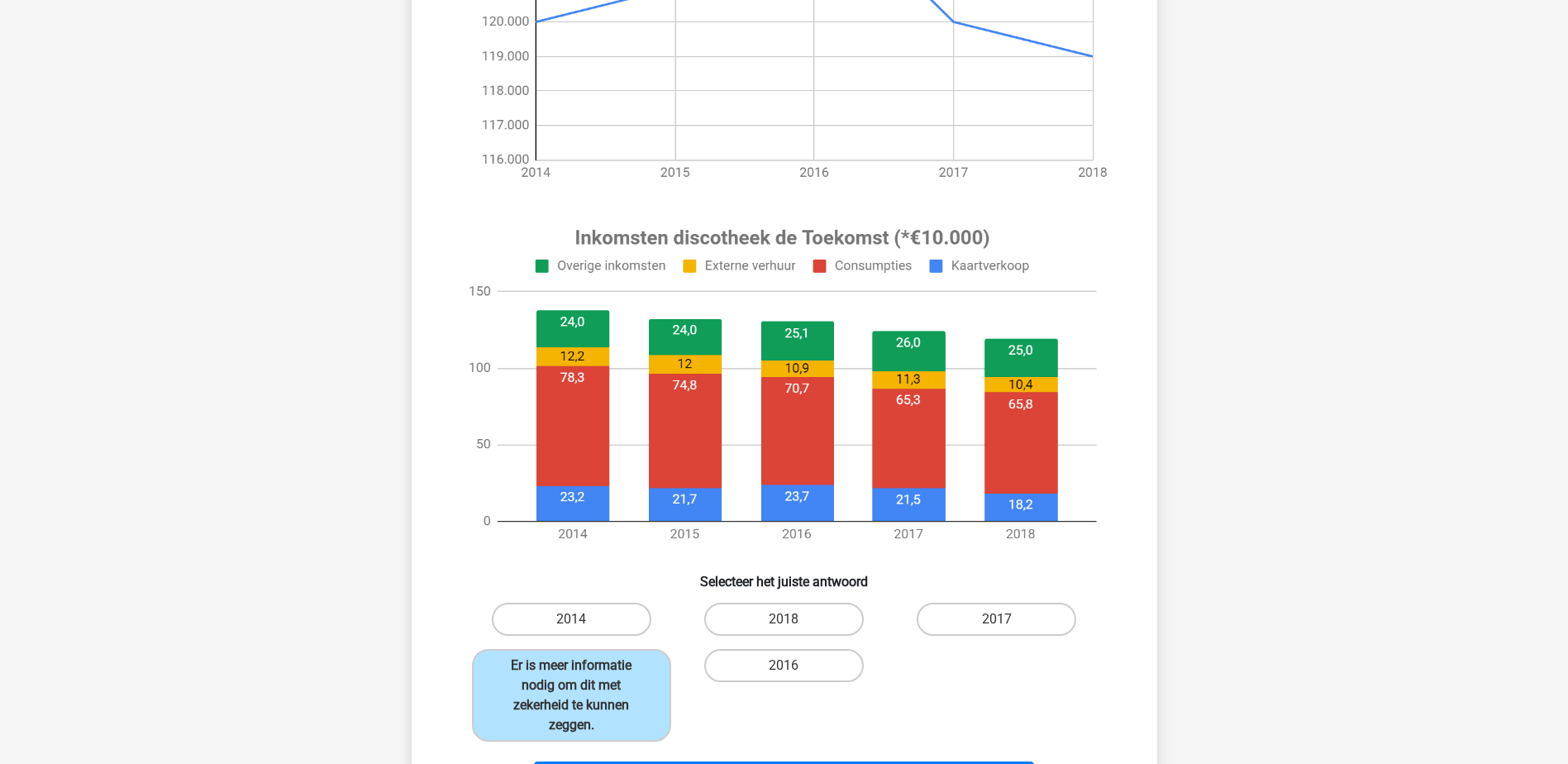
scroll to position [496, 0]
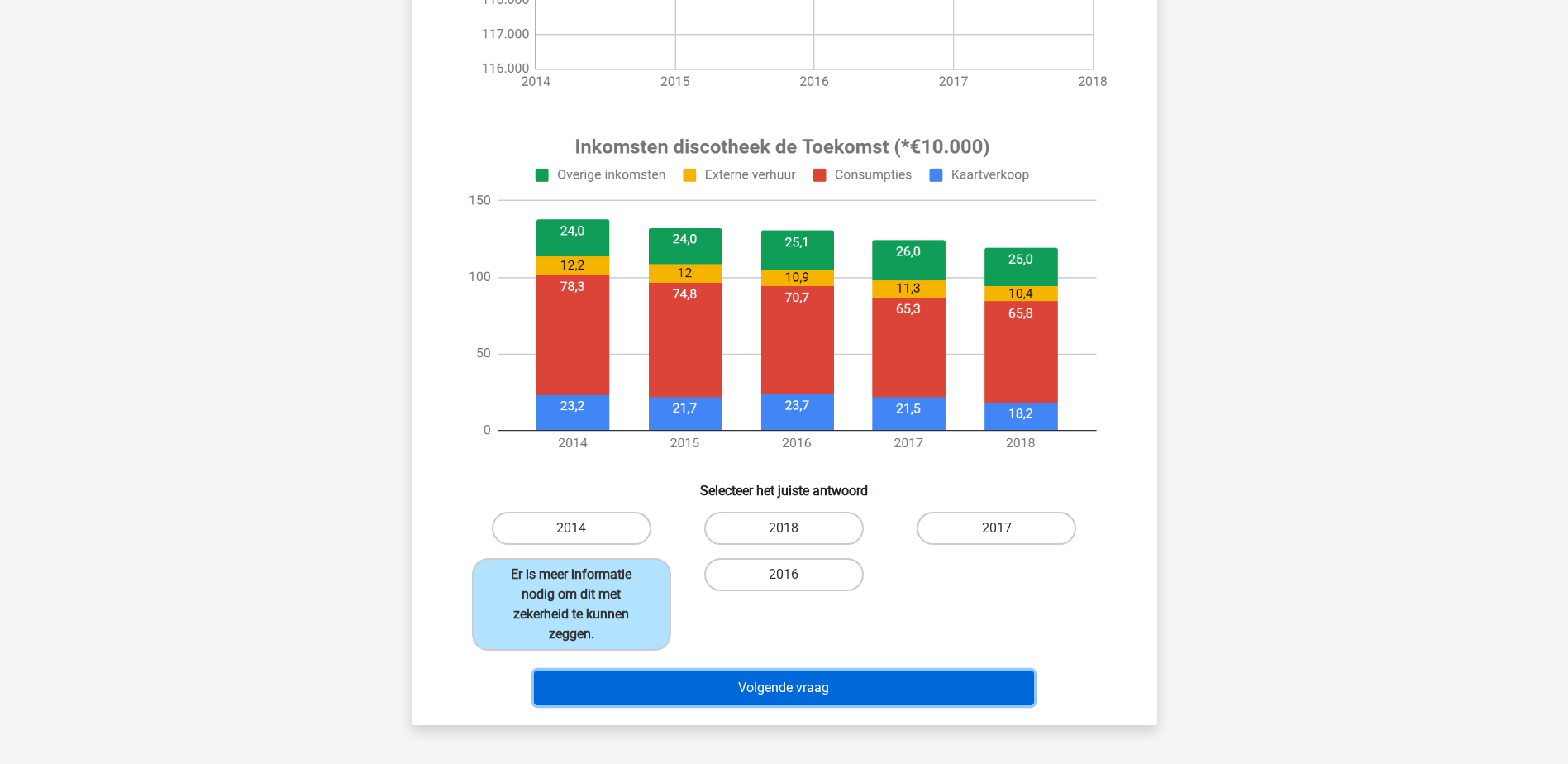
click at [777, 696] on button "Volgende vraag" at bounding box center [784, 688] width 500 height 35
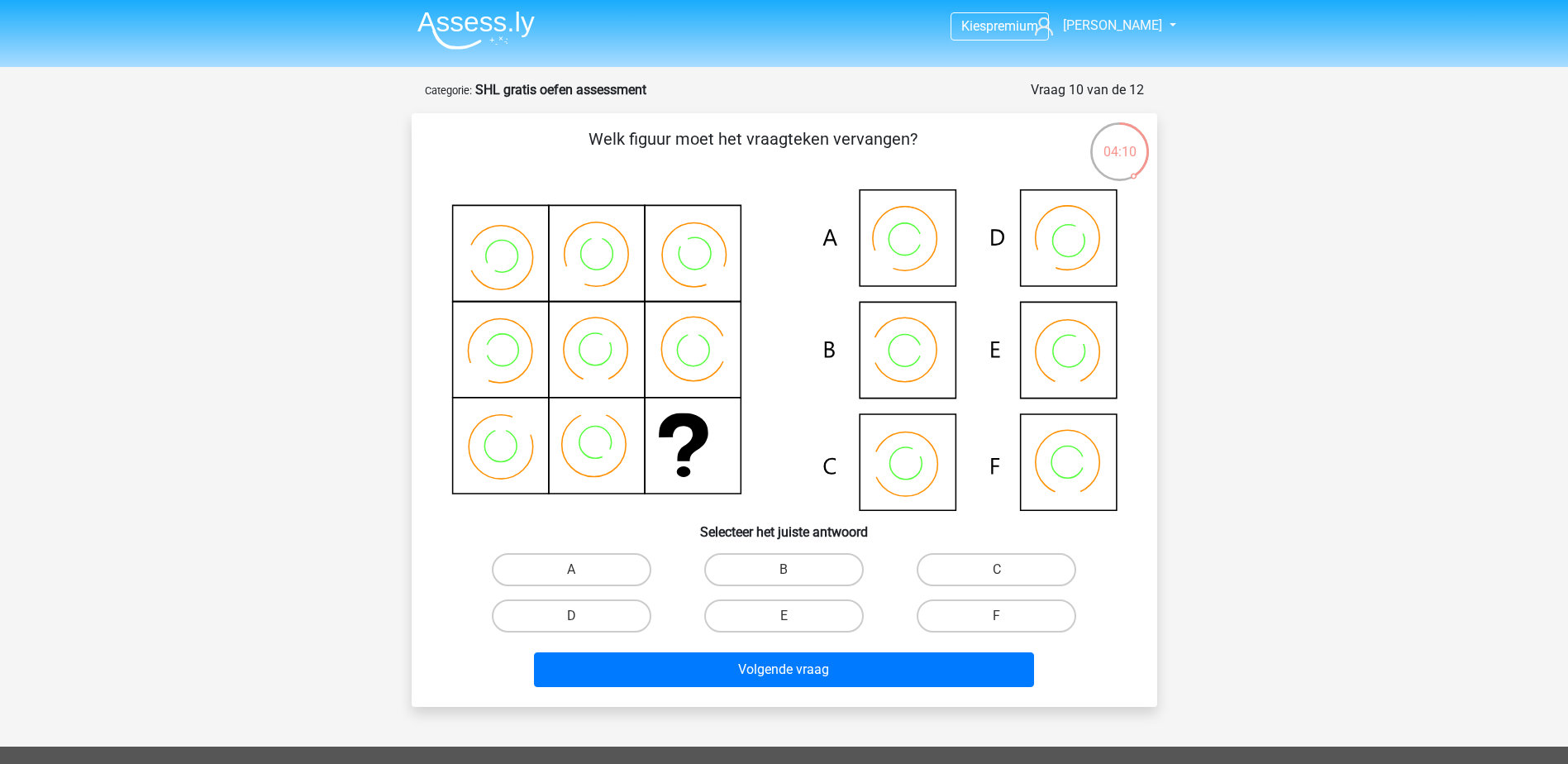
scroll to position [0, 0]
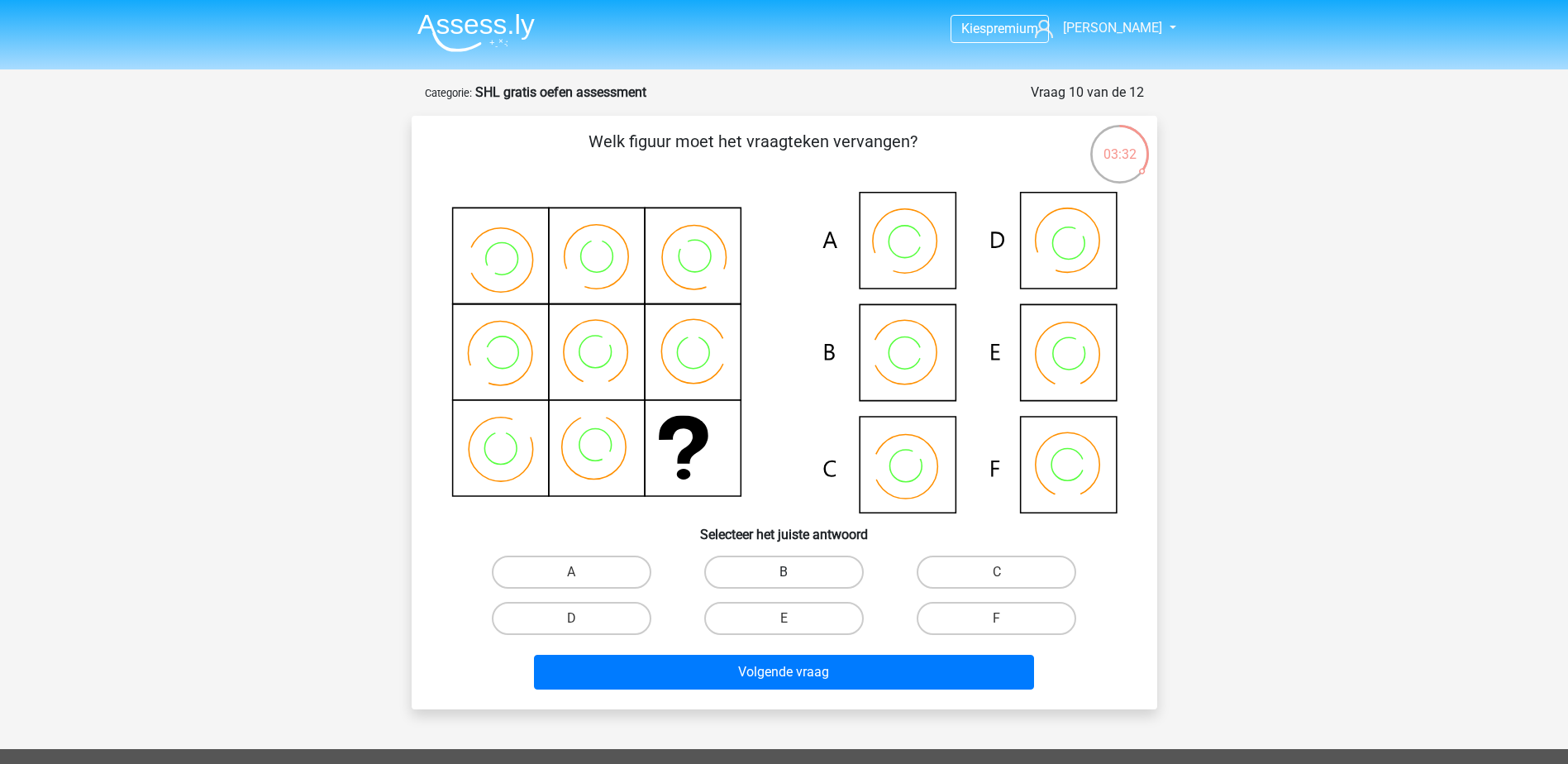
click at [728, 565] on label "B" at bounding box center [784, 573] width 159 height 33
click at [784, 572] on input "B" at bounding box center [789, 577] width 11 height 11
radio input "true"
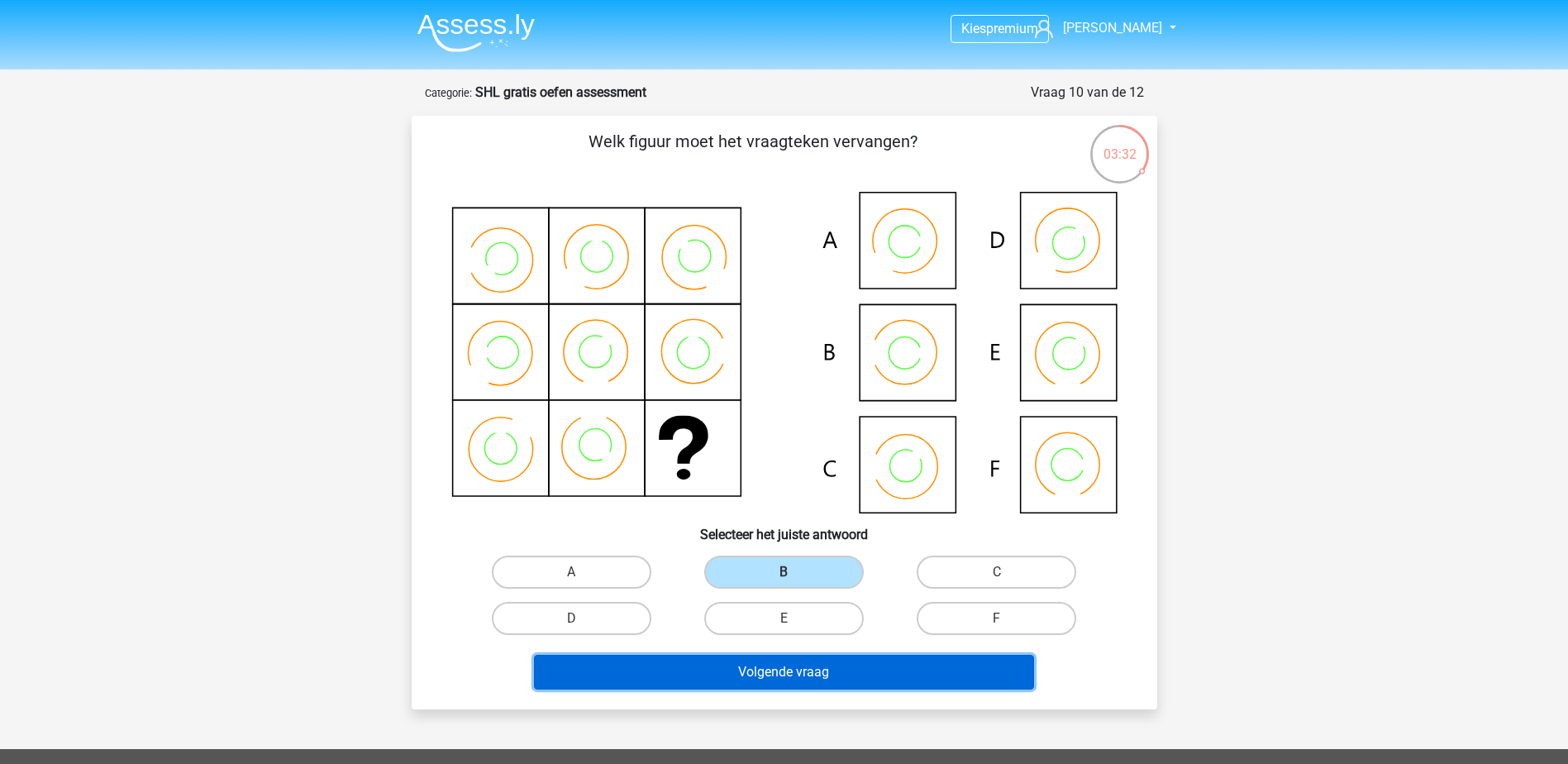
click at [726, 667] on button "Volgende vraag" at bounding box center [784, 672] width 500 height 35
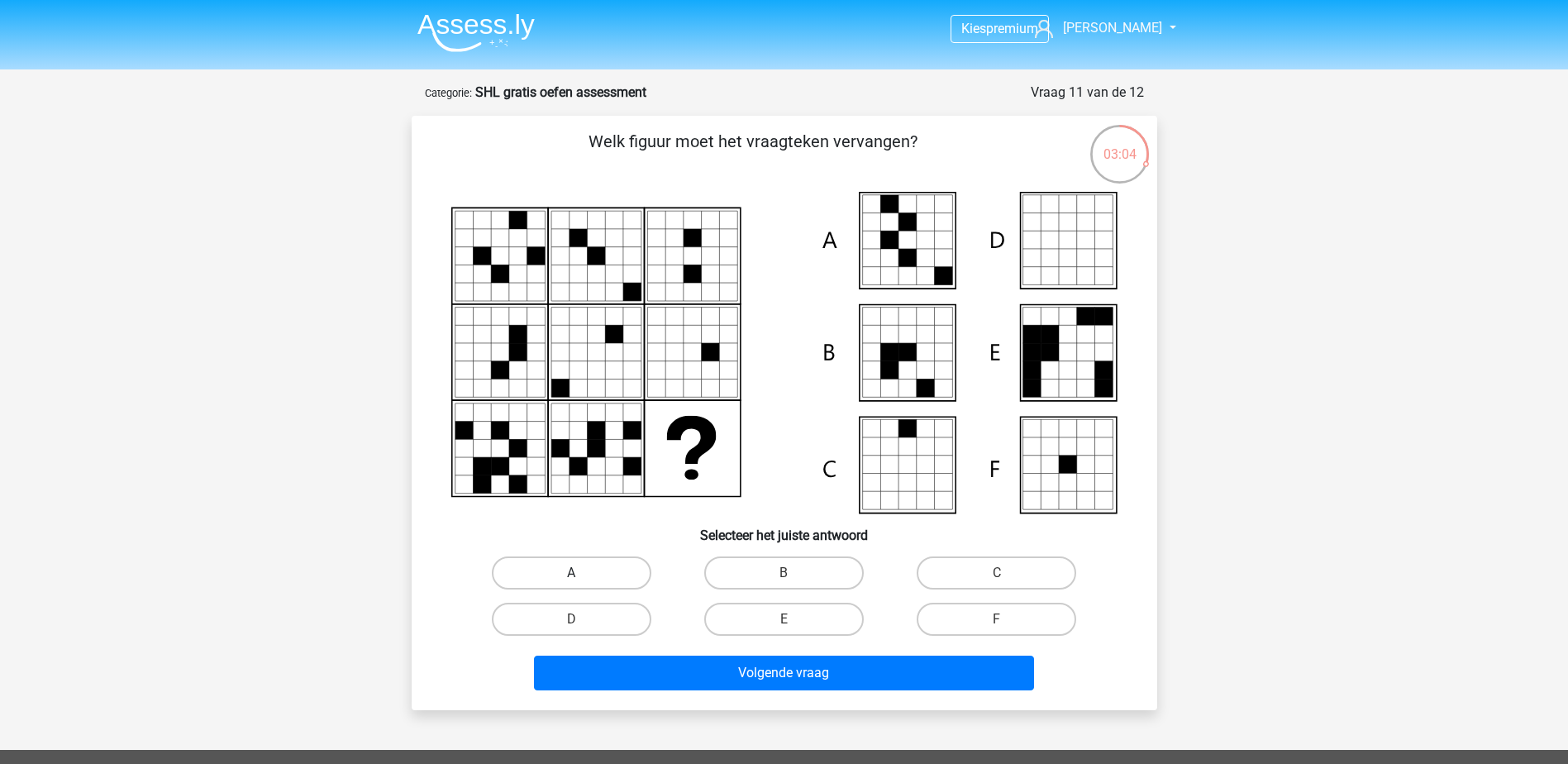
click at [619, 573] on label "A" at bounding box center [571, 574] width 159 height 33
click at [582, 573] on input "A" at bounding box center [576, 578] width 11 height 11
radio input "true"
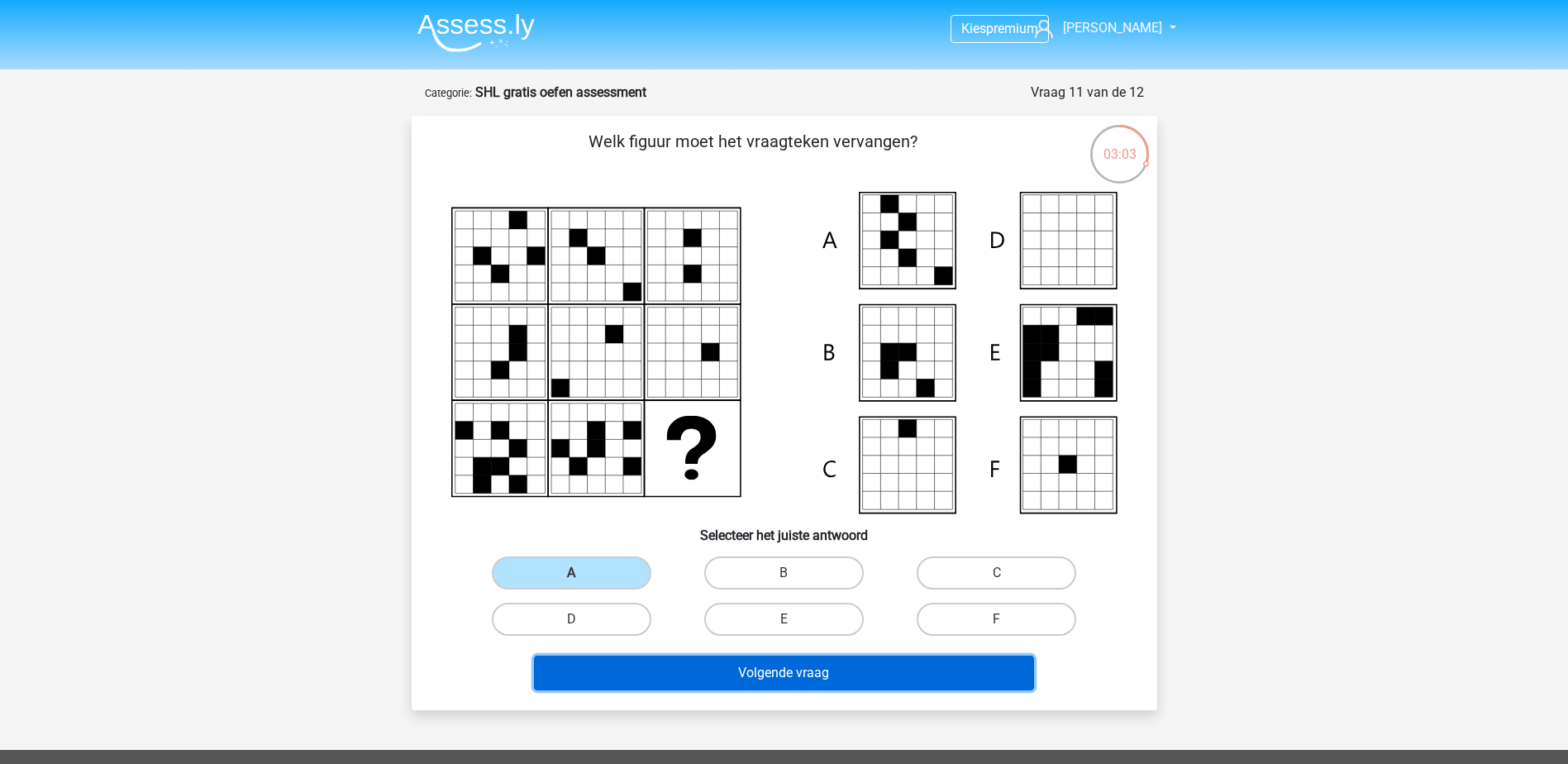
click at [655, 665] on button "Volgende vraag" at bounding box center [784, 673] width 500 height 35
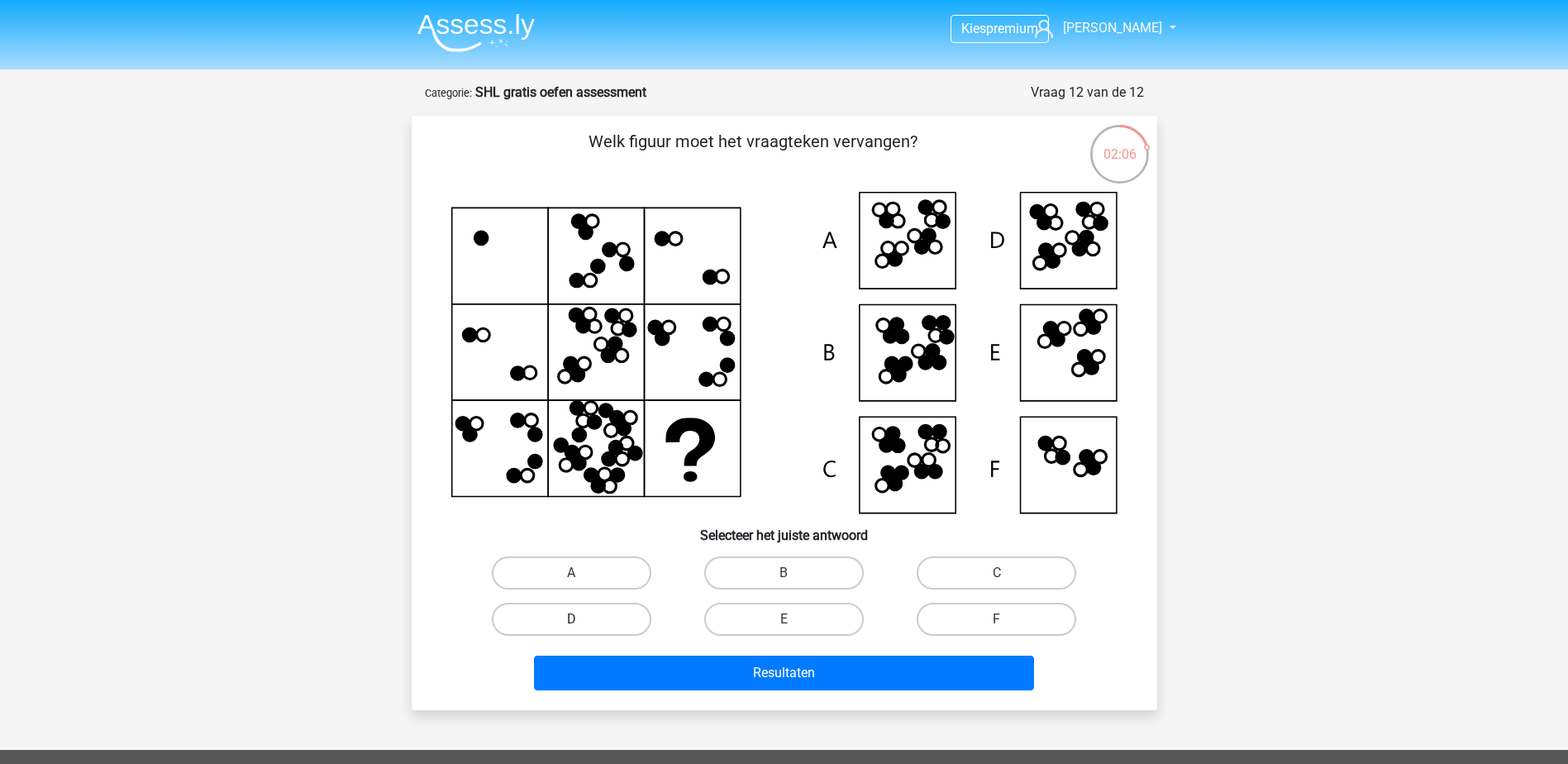
click at [621, 621] on label "D" at bounding box center [571, 620] width 159 height 33
click at [582, 621] on input "D" at bounding box center [576, 625] width 11 height 11
radio input "true"
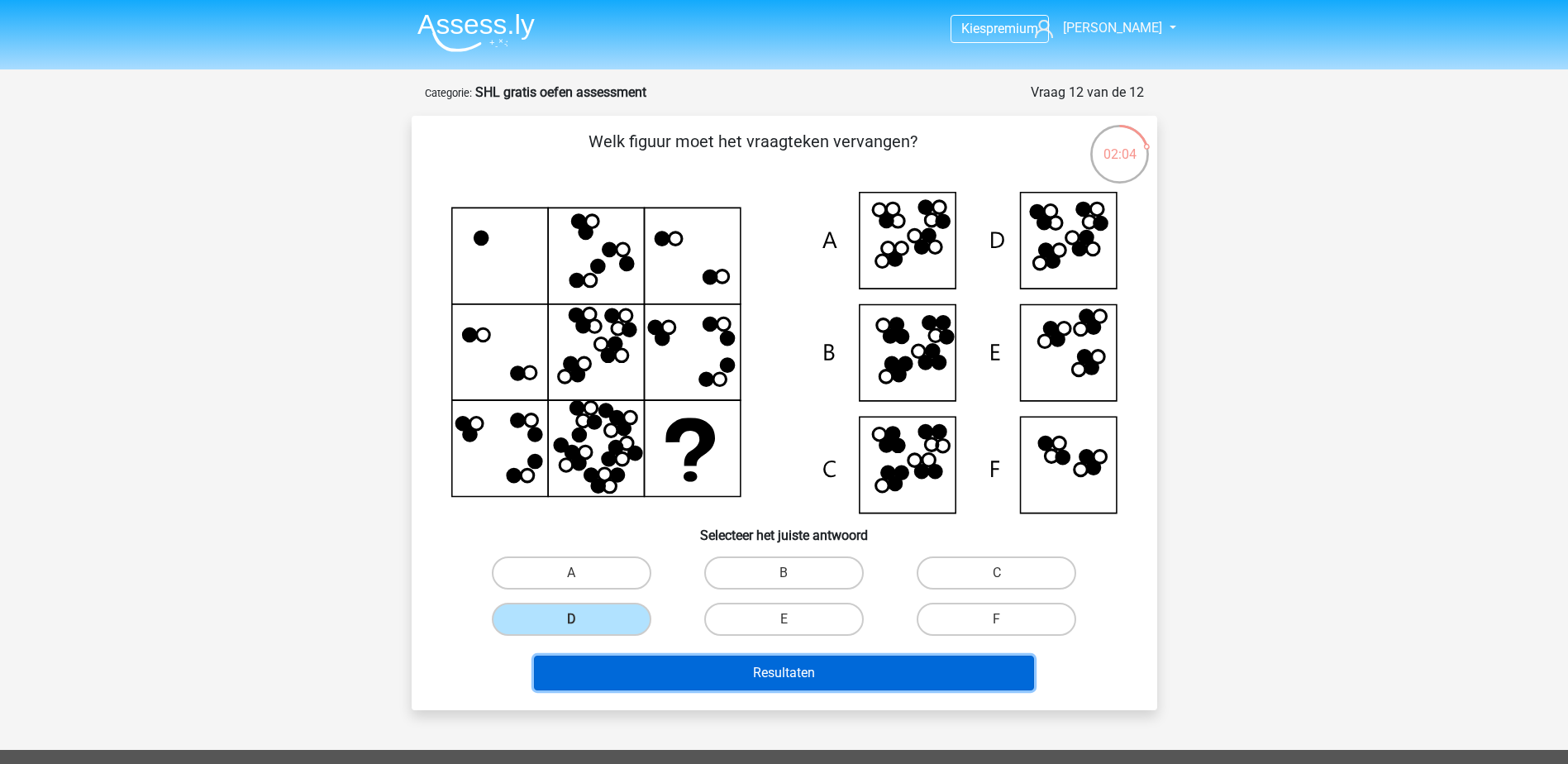
click at [664, 670] on button "Resultaten" at bounding box center [784, 673] width 500 height 35
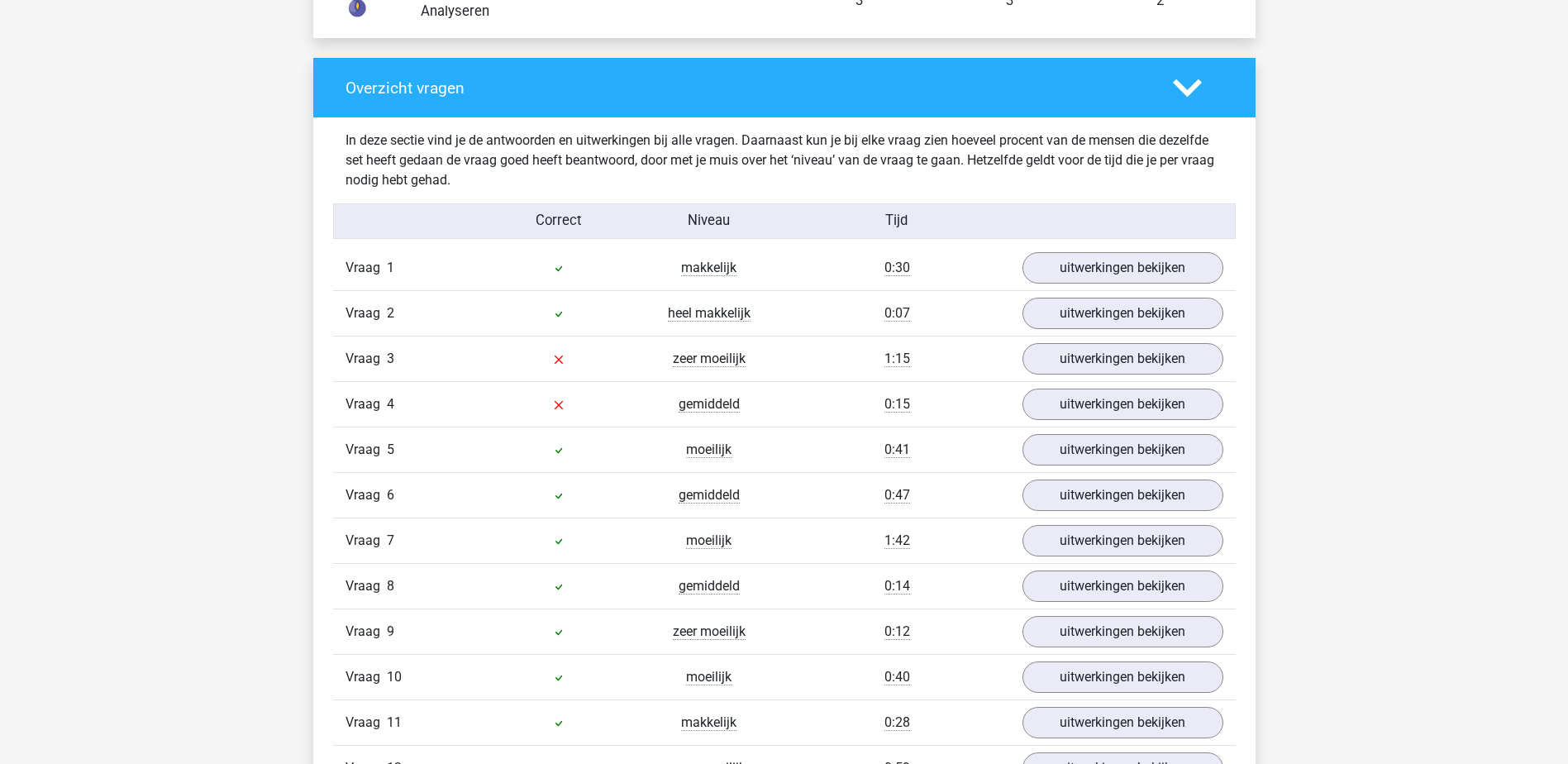
scroll to position [2233, 0]
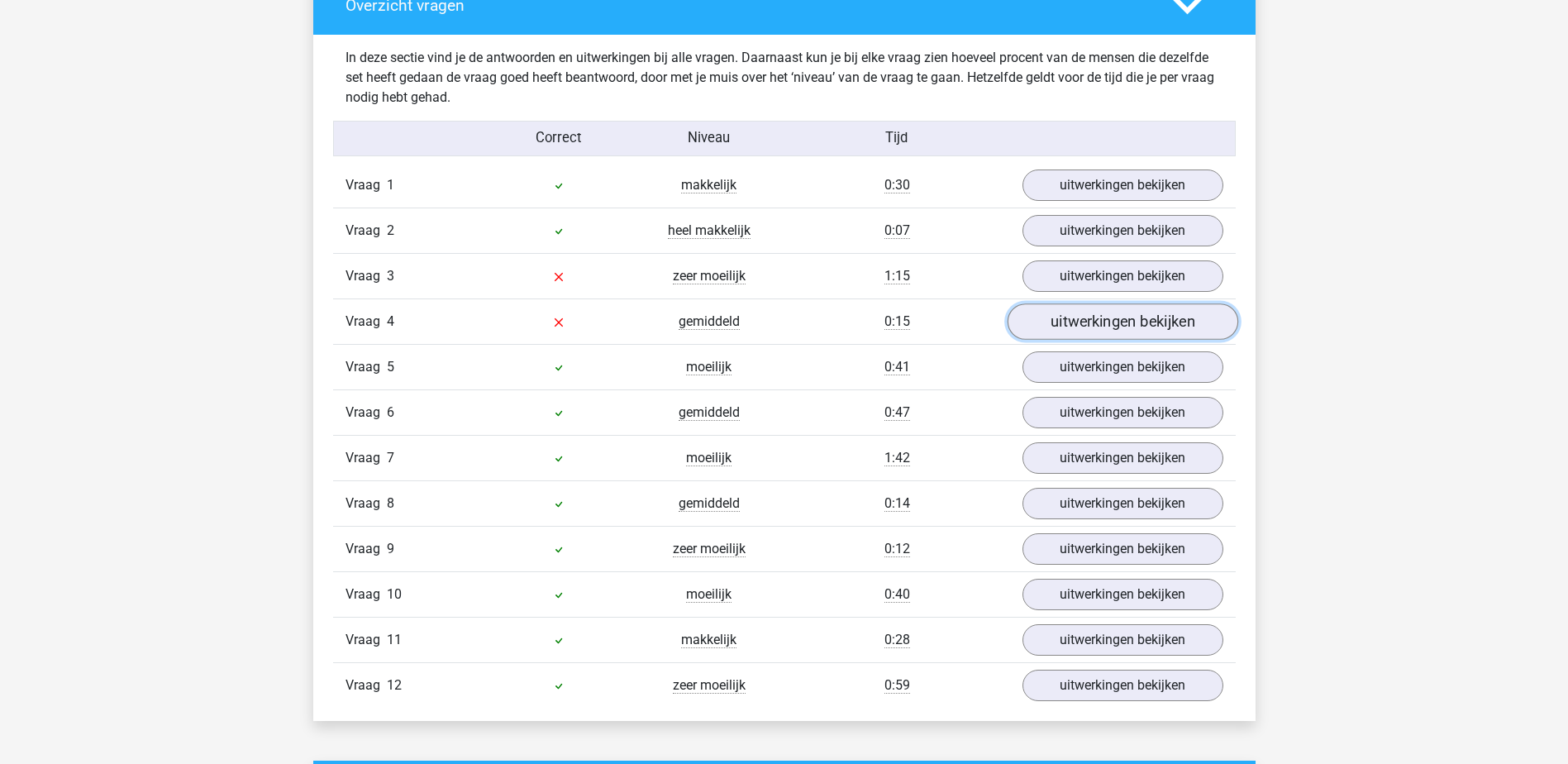
click at [1111, 318] on link "uitwerkingen bekijken" at bounding box center [1122, 322] width 230 height 37
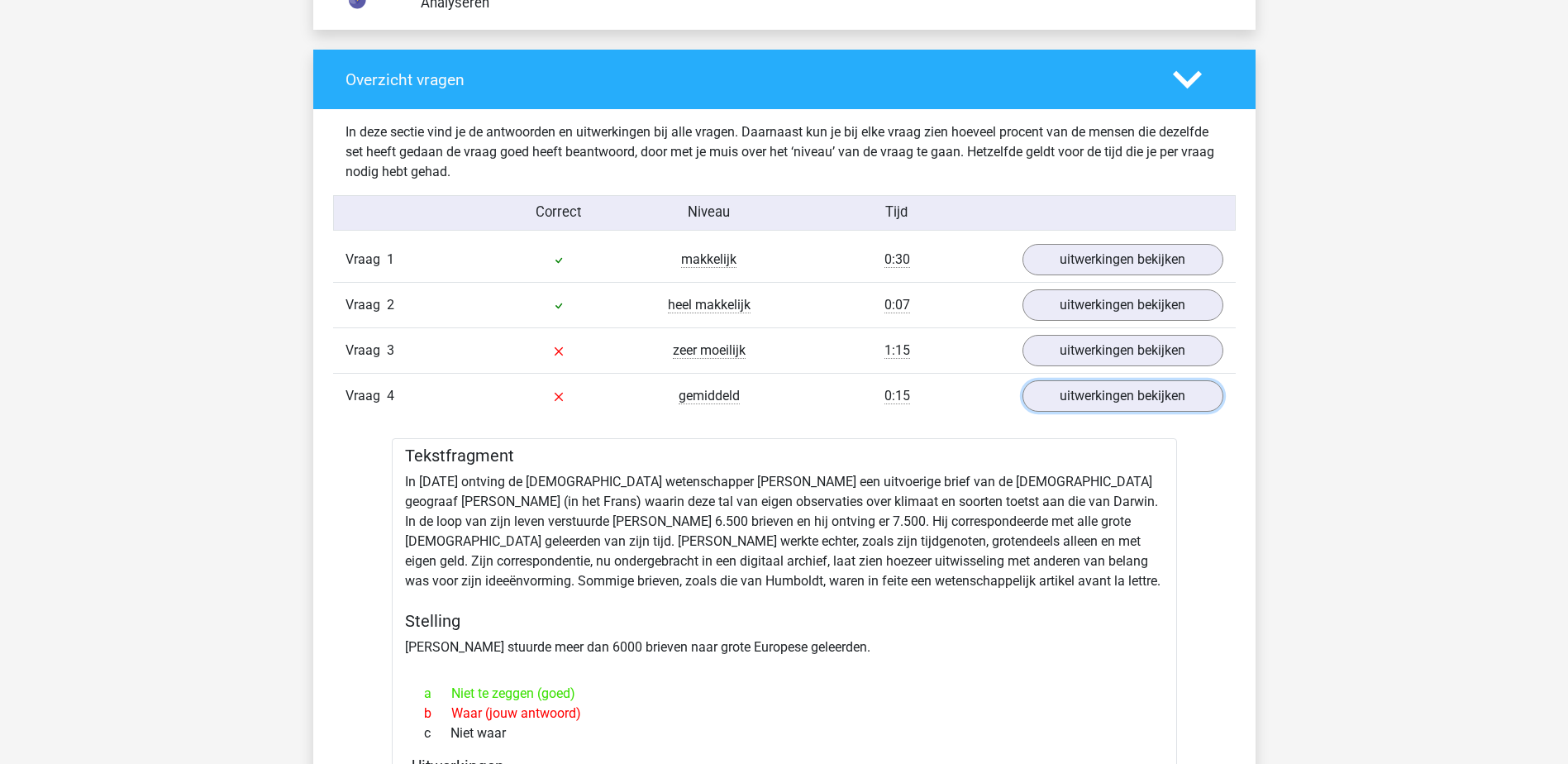
scroll to position [2150, 0]
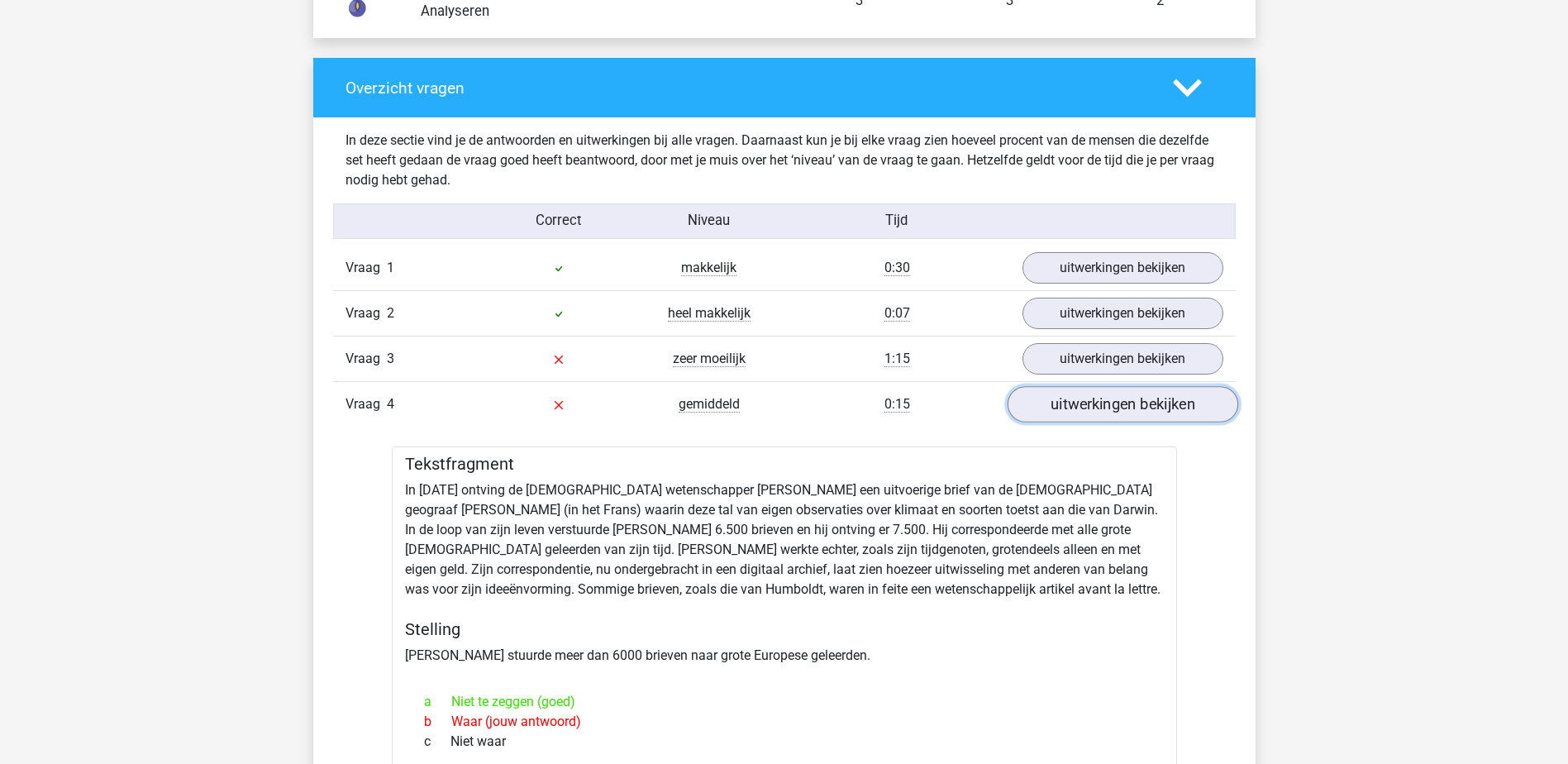
click at [1107, 409] on link "uitwerkingen bekijken" at bounding box center [1122, 405] width 230 height 37
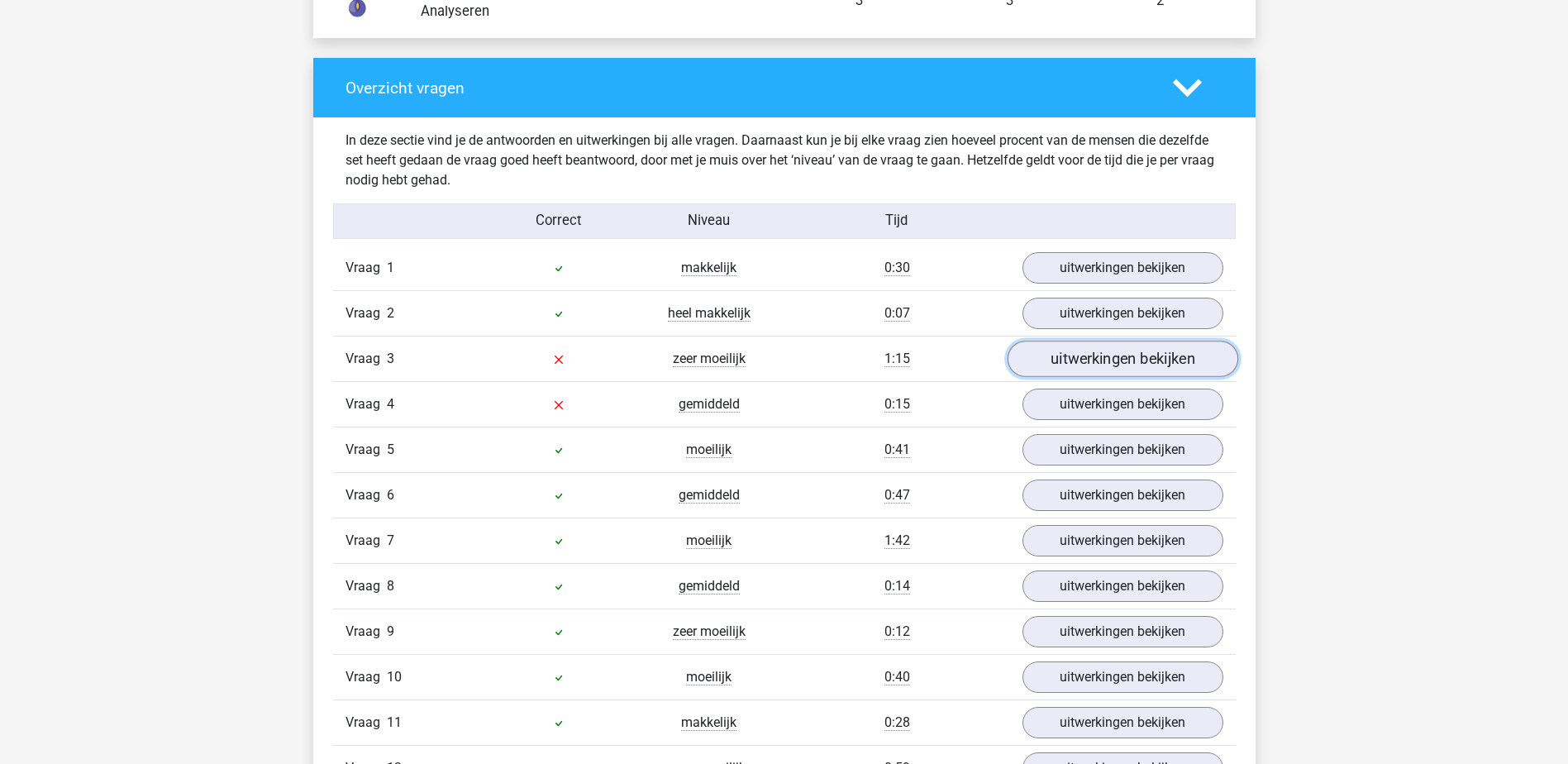
click at [1092, 362] on link "uitwerkingen bekijken" at bounding box center [1122, 360] width 230 height 37
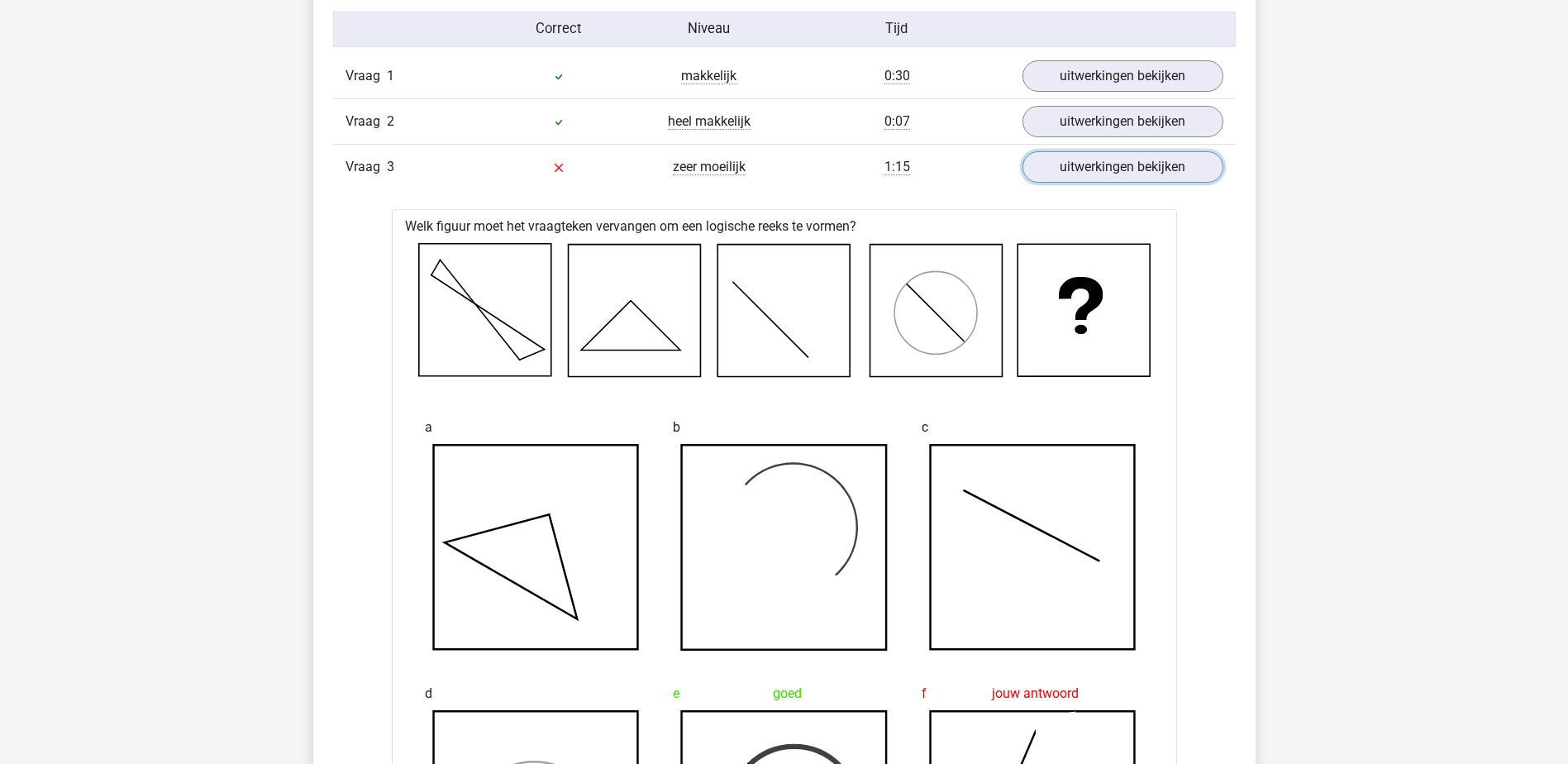
scroll to position [2233, 0]
